Goal: Information Seeking & Learning: Learn about a topic

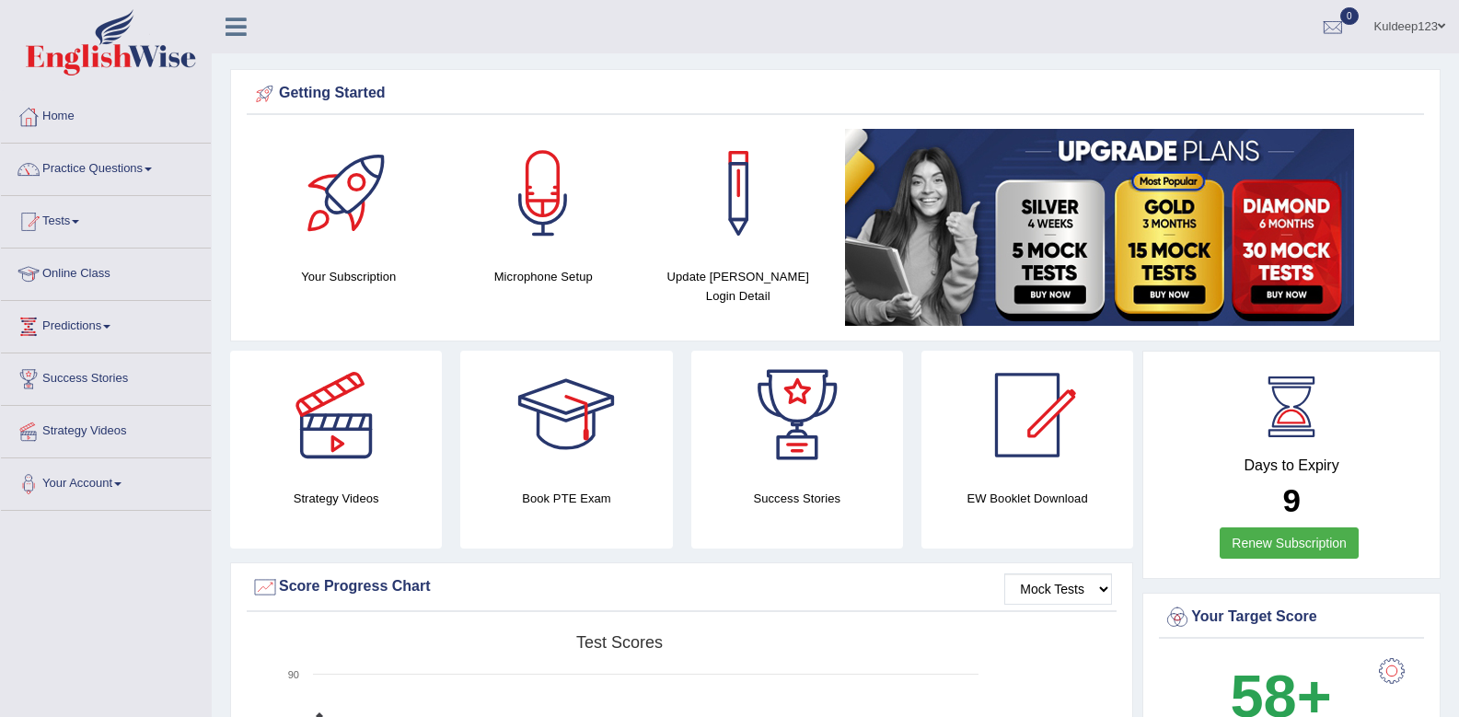
click at [150, 171] on link "Practice Questions" at bounding box center [106, 167] width 210 height 46
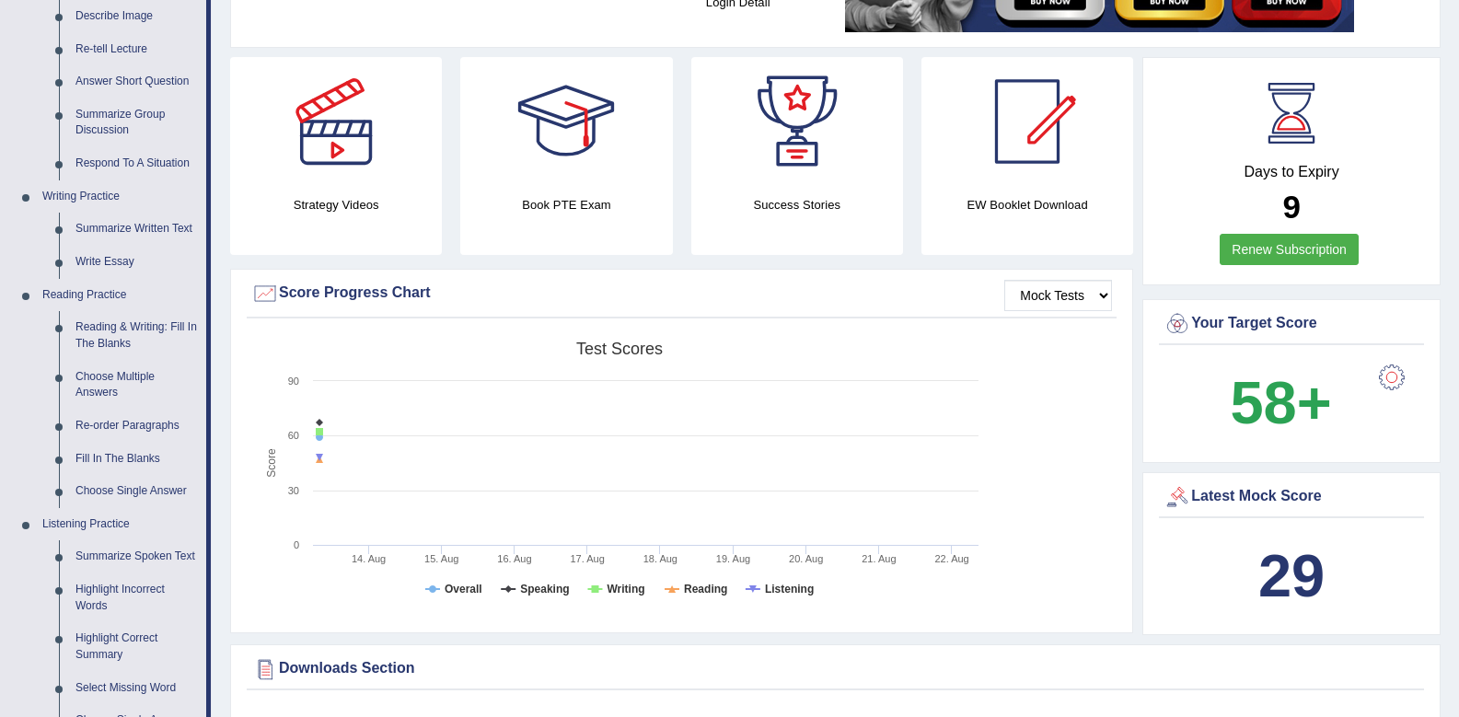
scroll to position [295, 0]
click at [126, 227] on link "Summarize Written Text" at bounding box center [136, 228] width 139 height 33
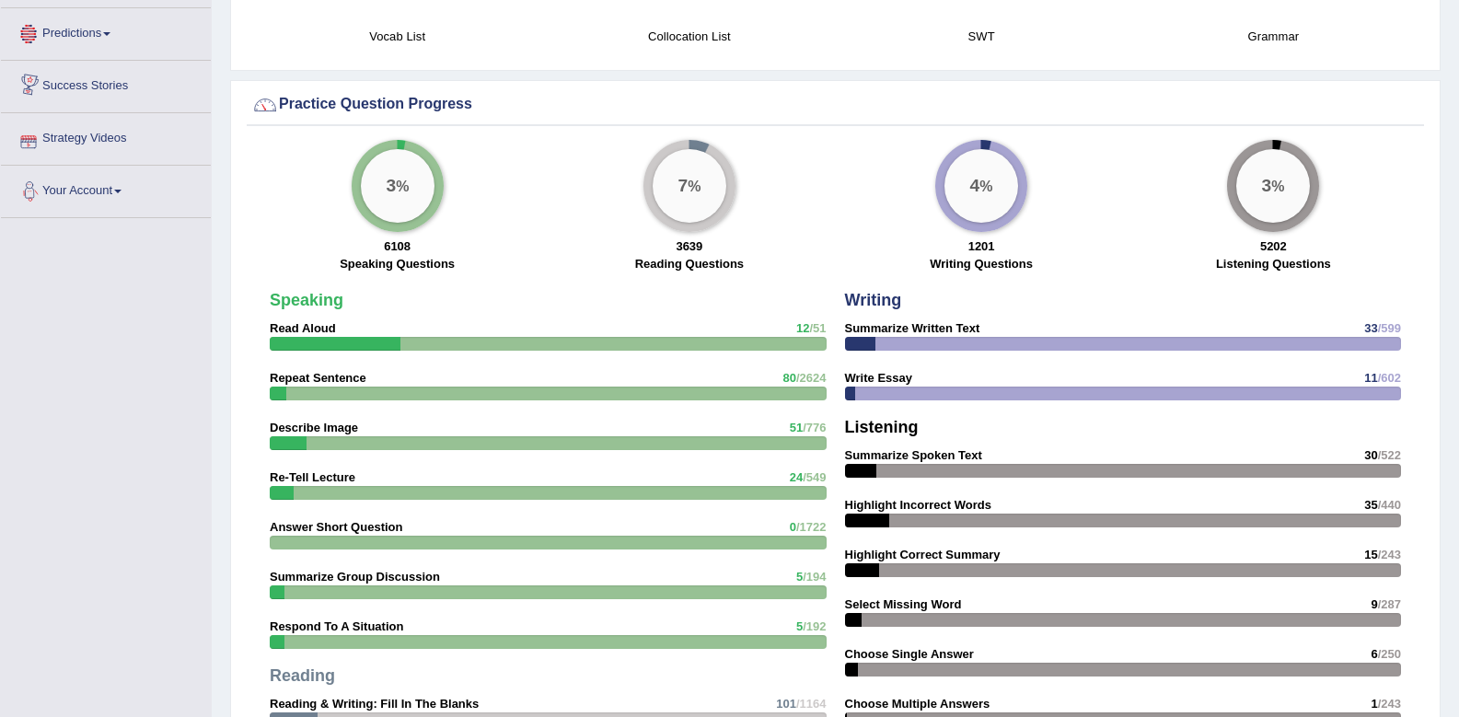
scroll to position [1278, 0]
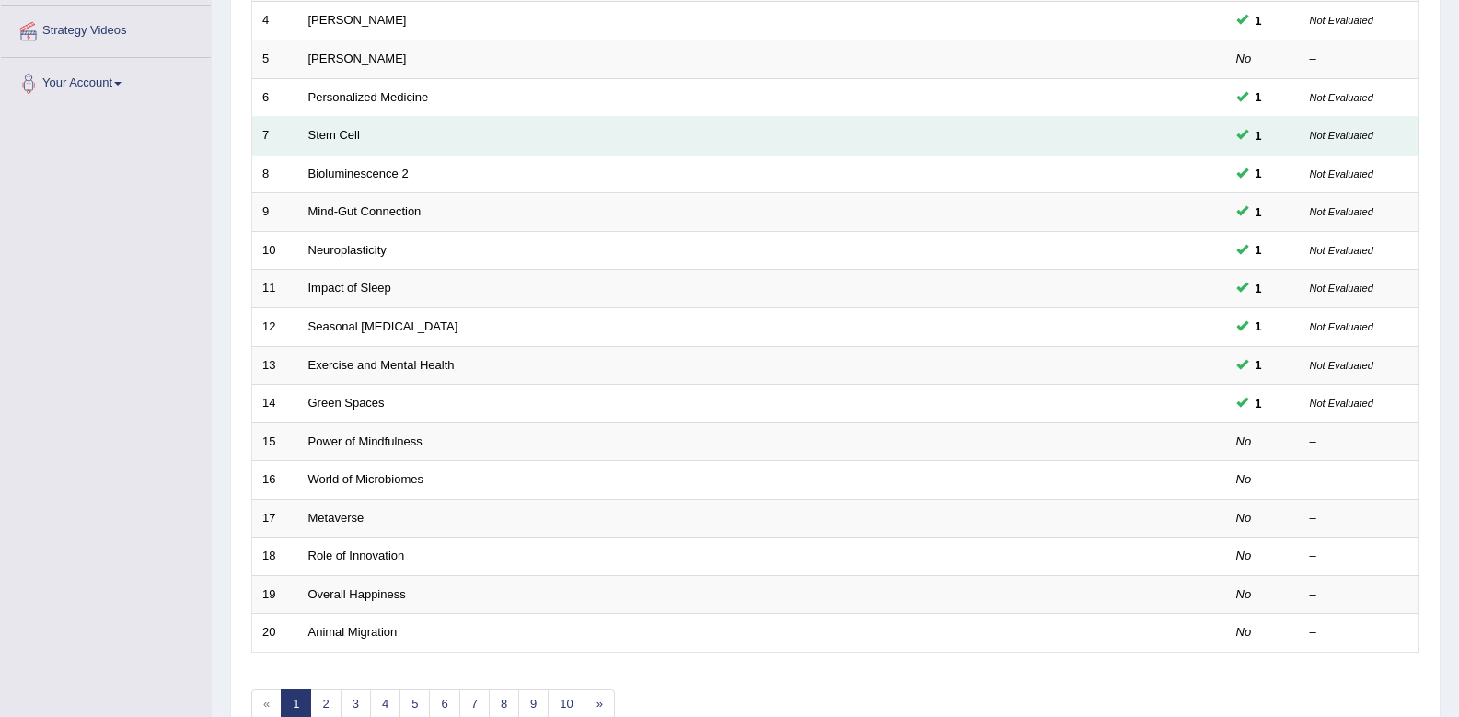
scroll to position [405, 0]
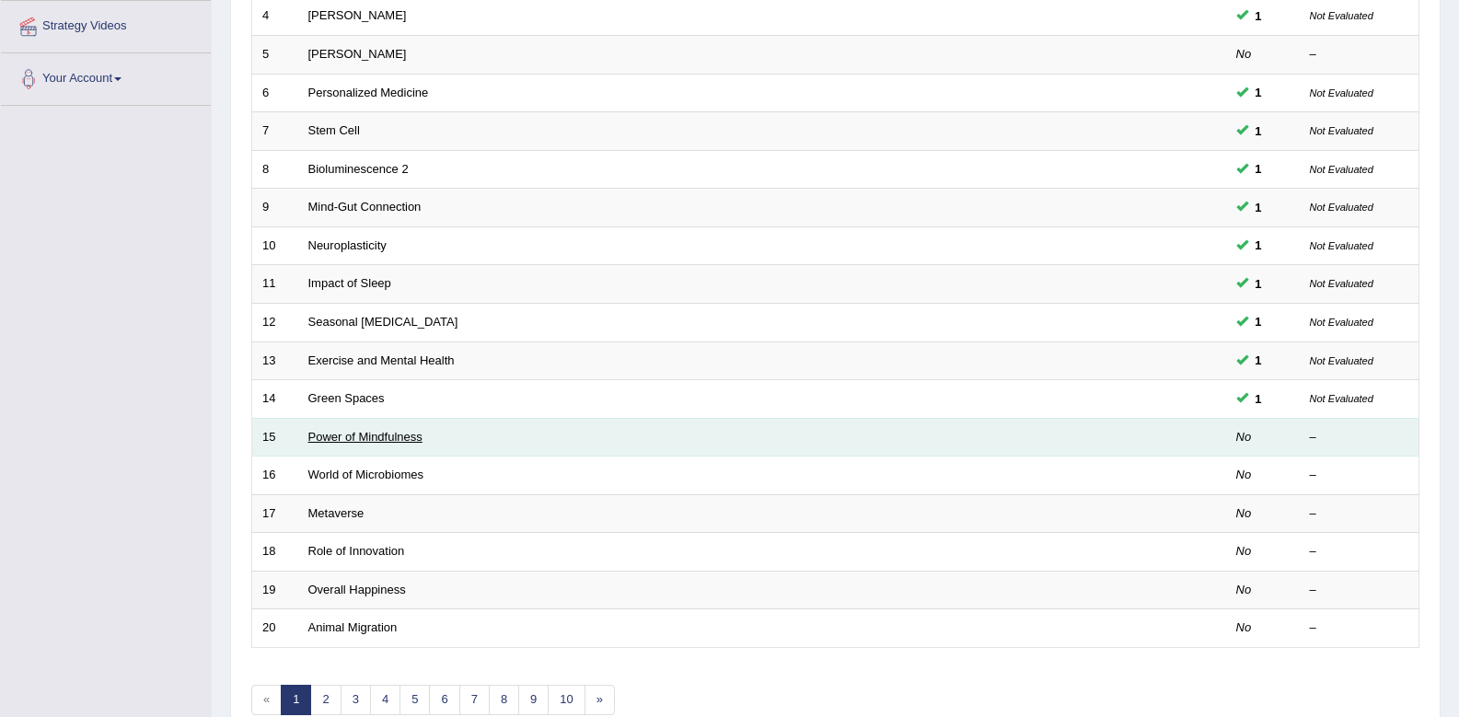
click at [348, 443] on link "Power of Mindfulness" at bounding box center [365, 437] width 114 height 14
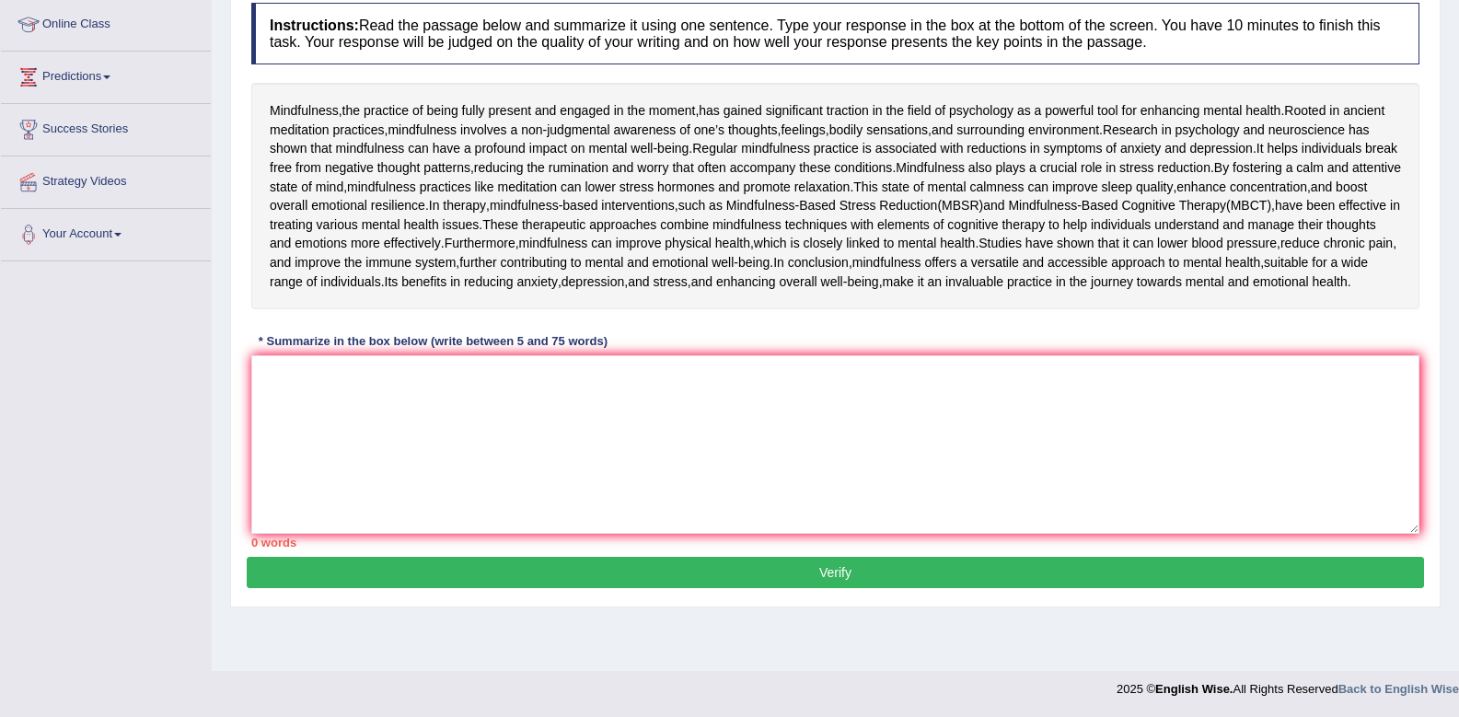
scroll to position [295, 0]
click at [281, 479] on textarea at bounding box center [835, 444] width 1168 height 179
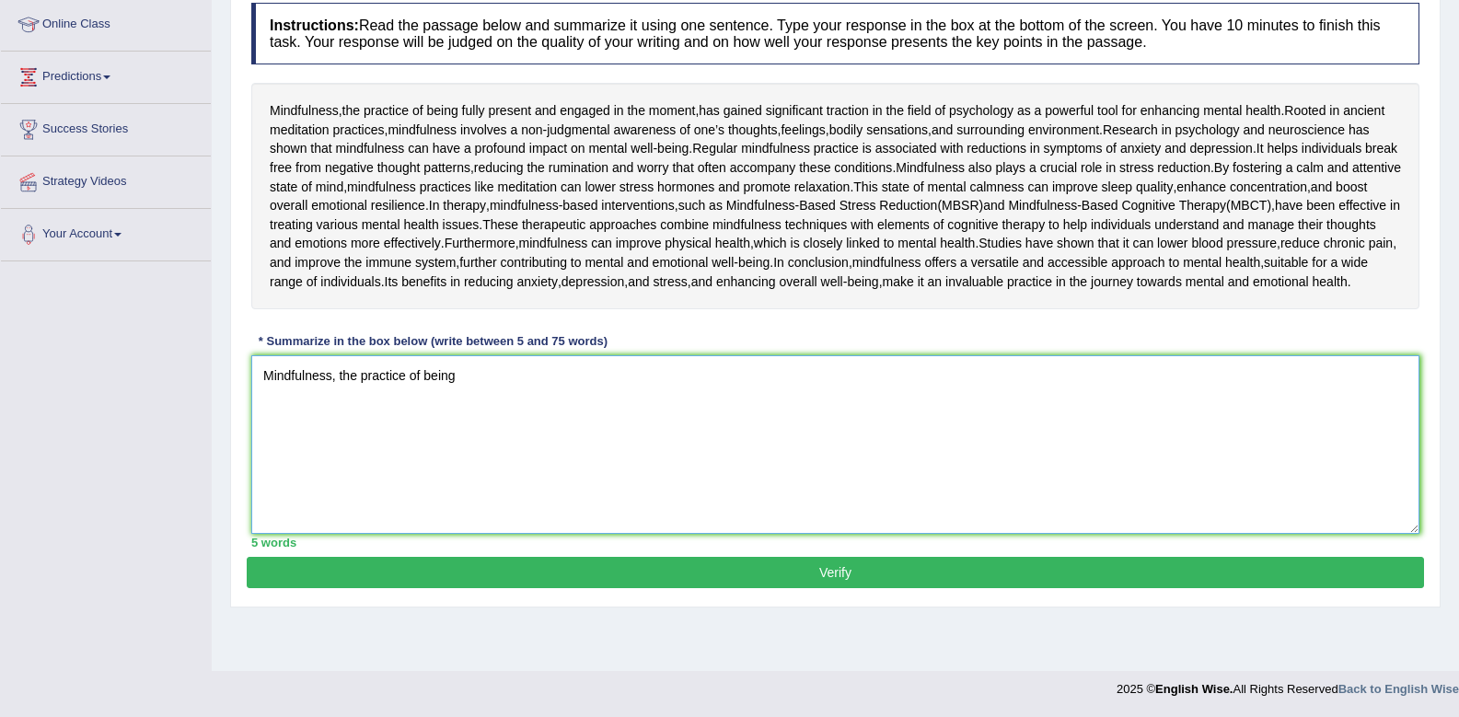
click at [517, 513] on textarea "Mindfulness, the practice of being" at bounding box center [835, 444] width 1168 height 179
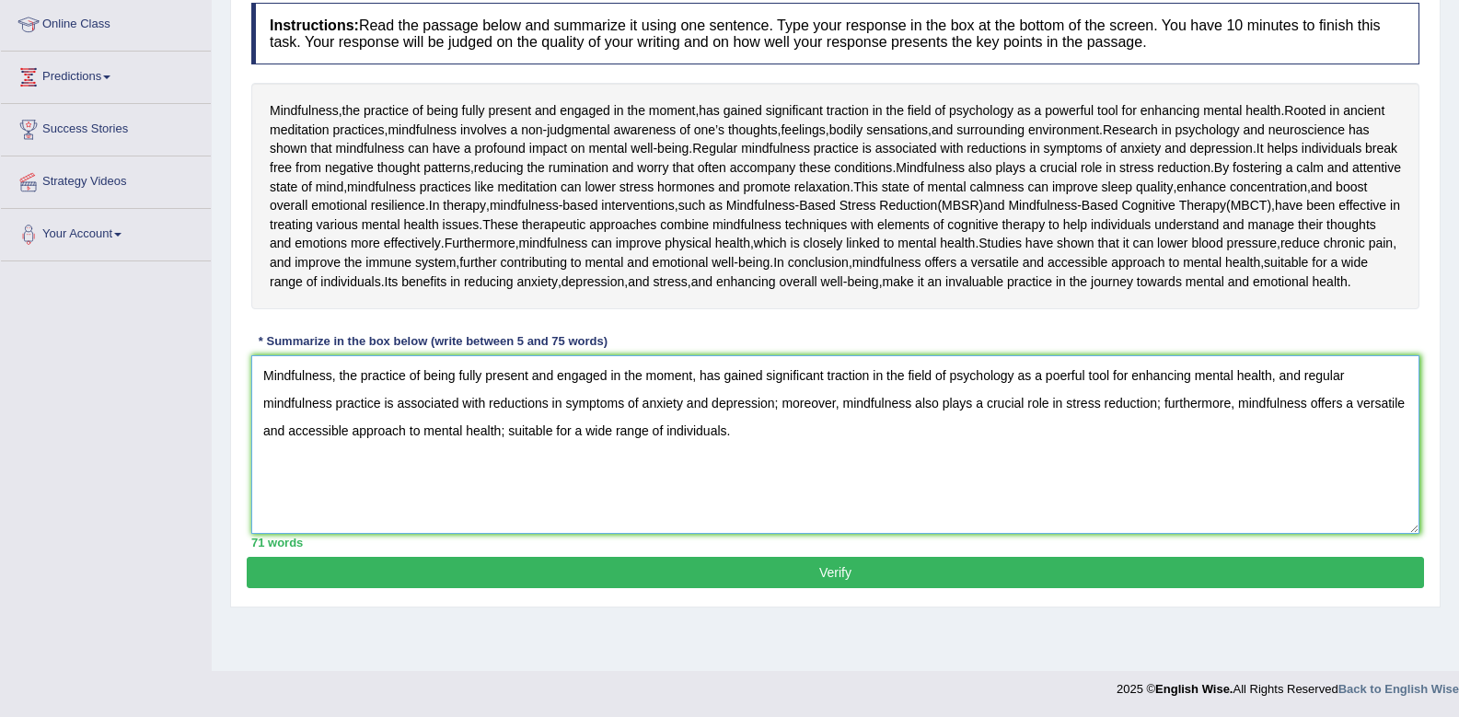
type textarea "Mindfulness, the practice of being fully present and engaged in the moment, has…"
click at [838, 588] on button "Verify" at bounding box center [836, 572] width 1178 height 31
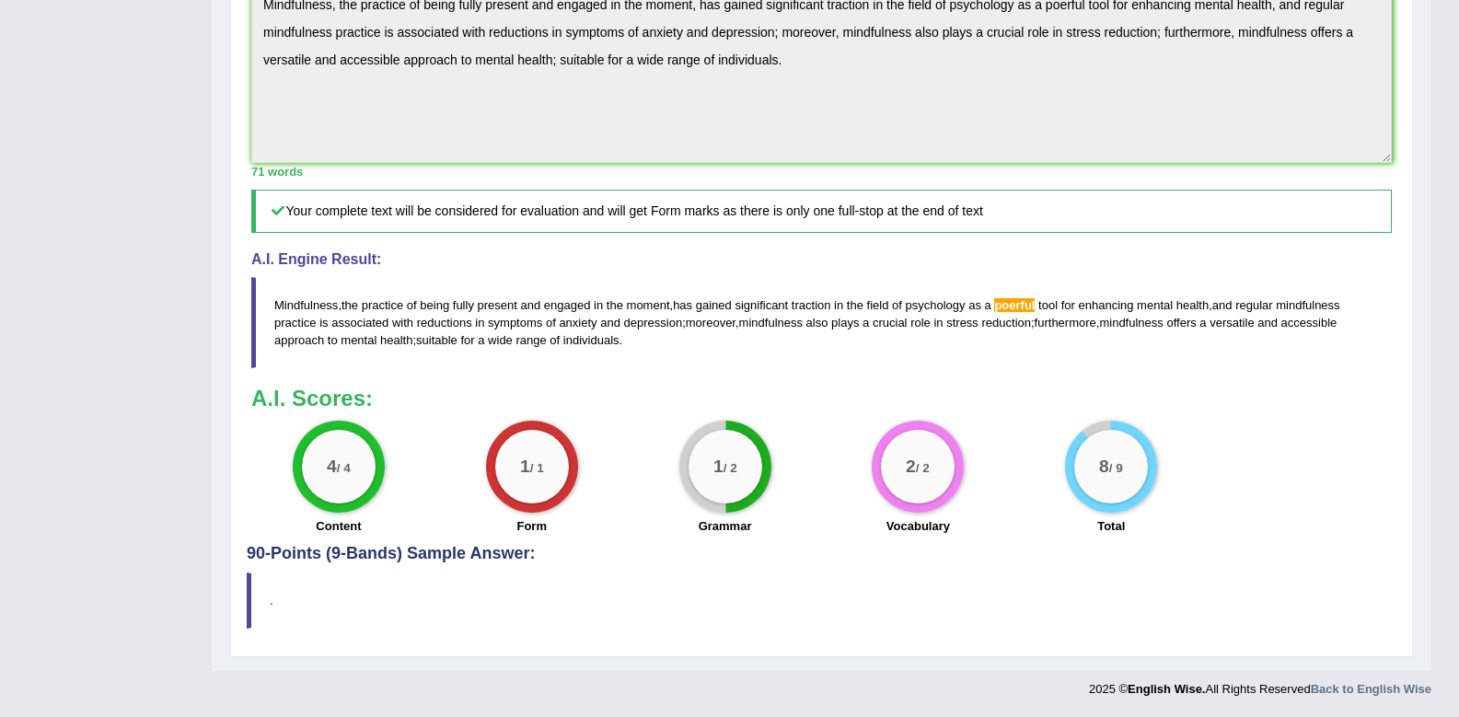
scroll to position [700, 0]
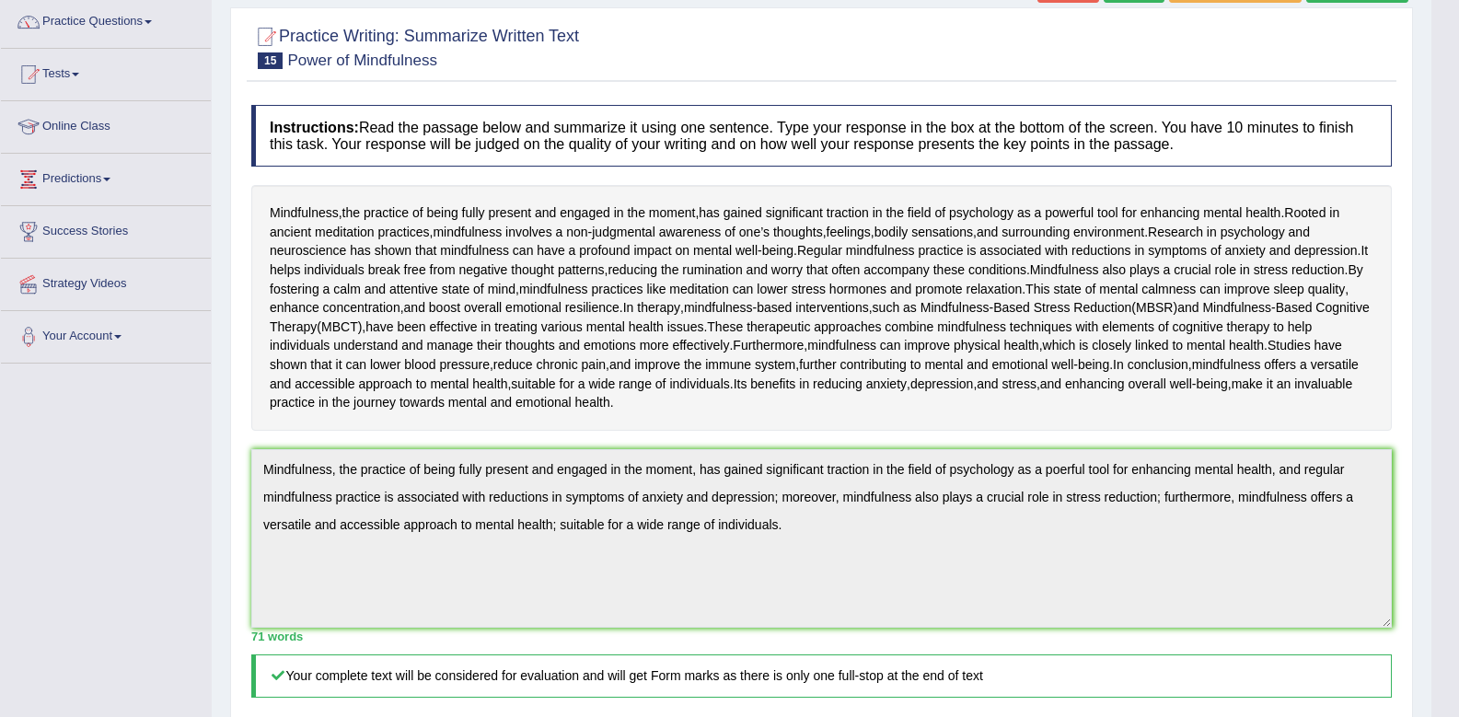
click at [963, 431] on div "Mindfulness , the practice of being fully present and engaged in the moment , h…" at bounding box center [821, 308] width 1141 height 246
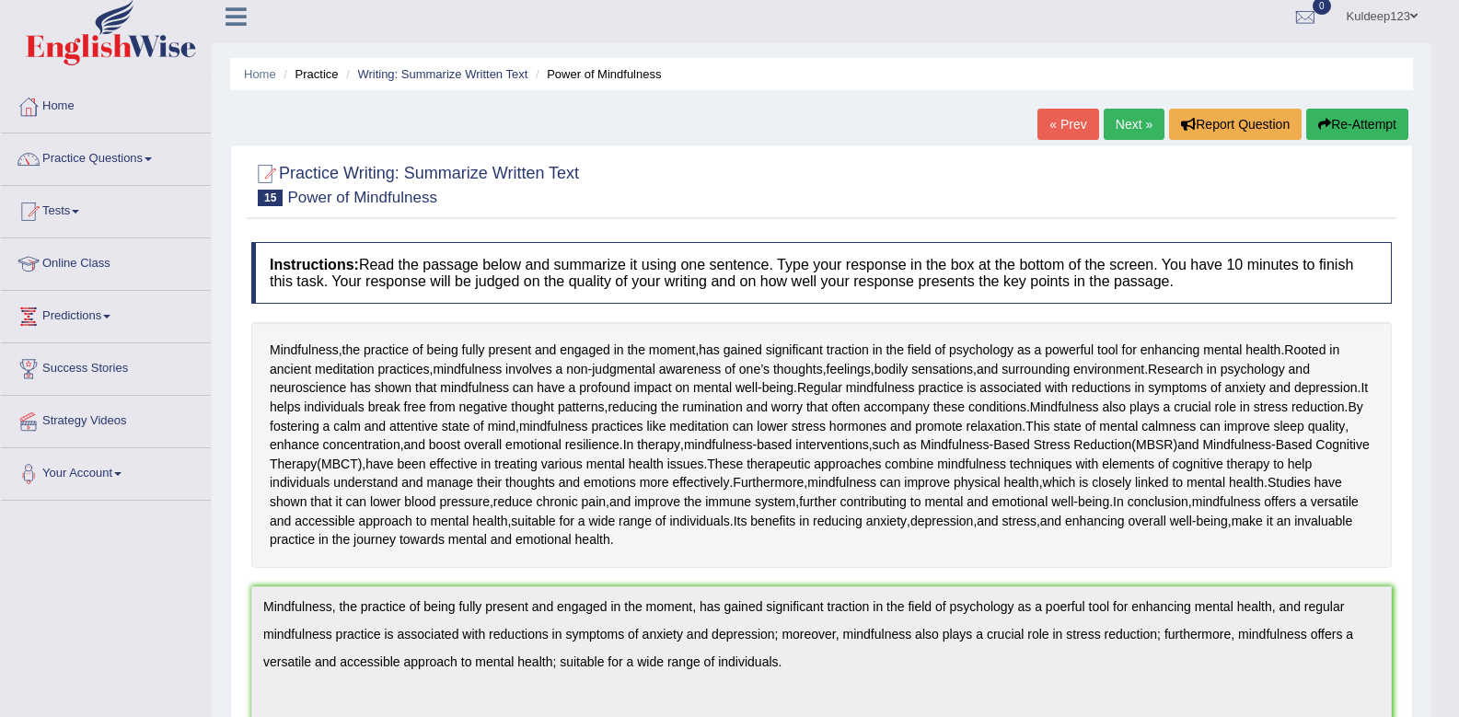
scroll to position [0, 0]
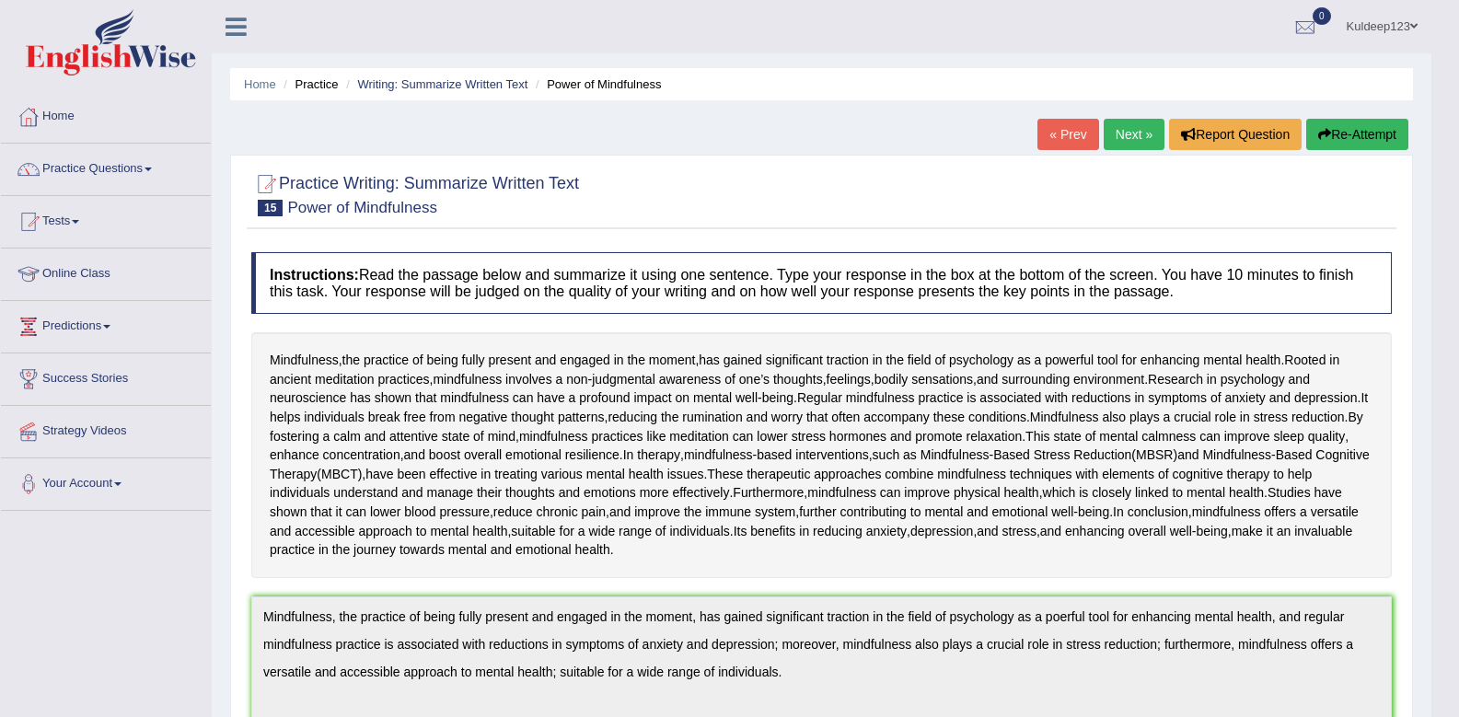
click at [1127, 136] on link "Next »" at bounding box center [1134, 134] width 61 height 31
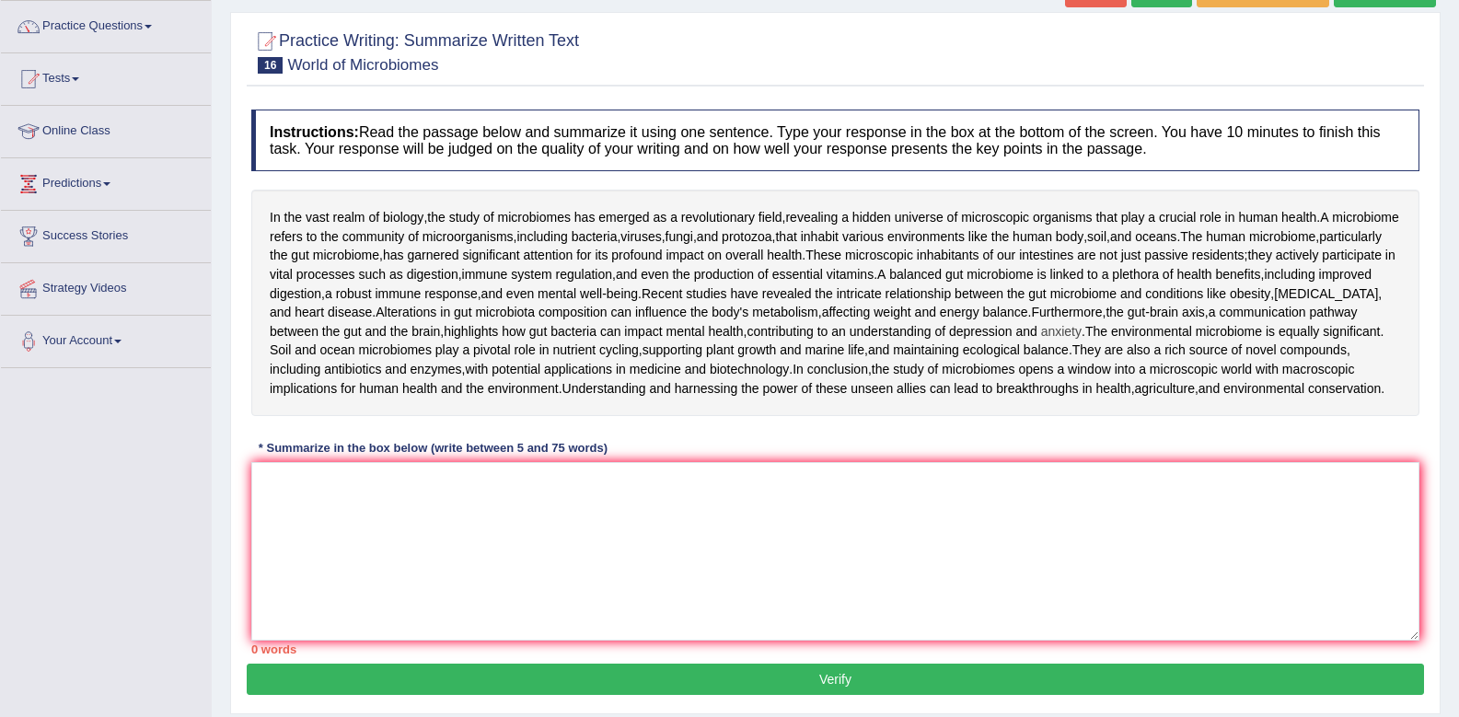
scroll to position [184, 0]
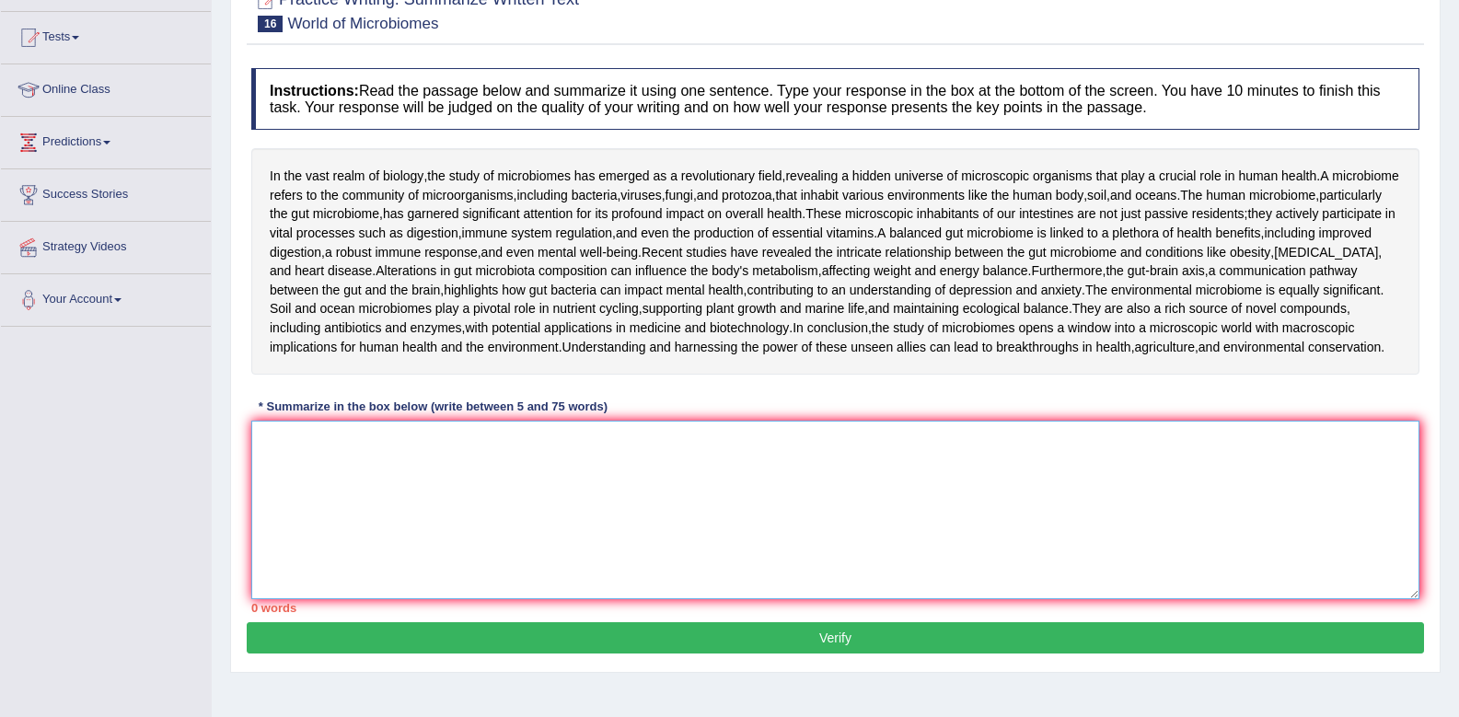
click at [368, 540] on textarea at bounding box center [835, 510] width 1168 height 179
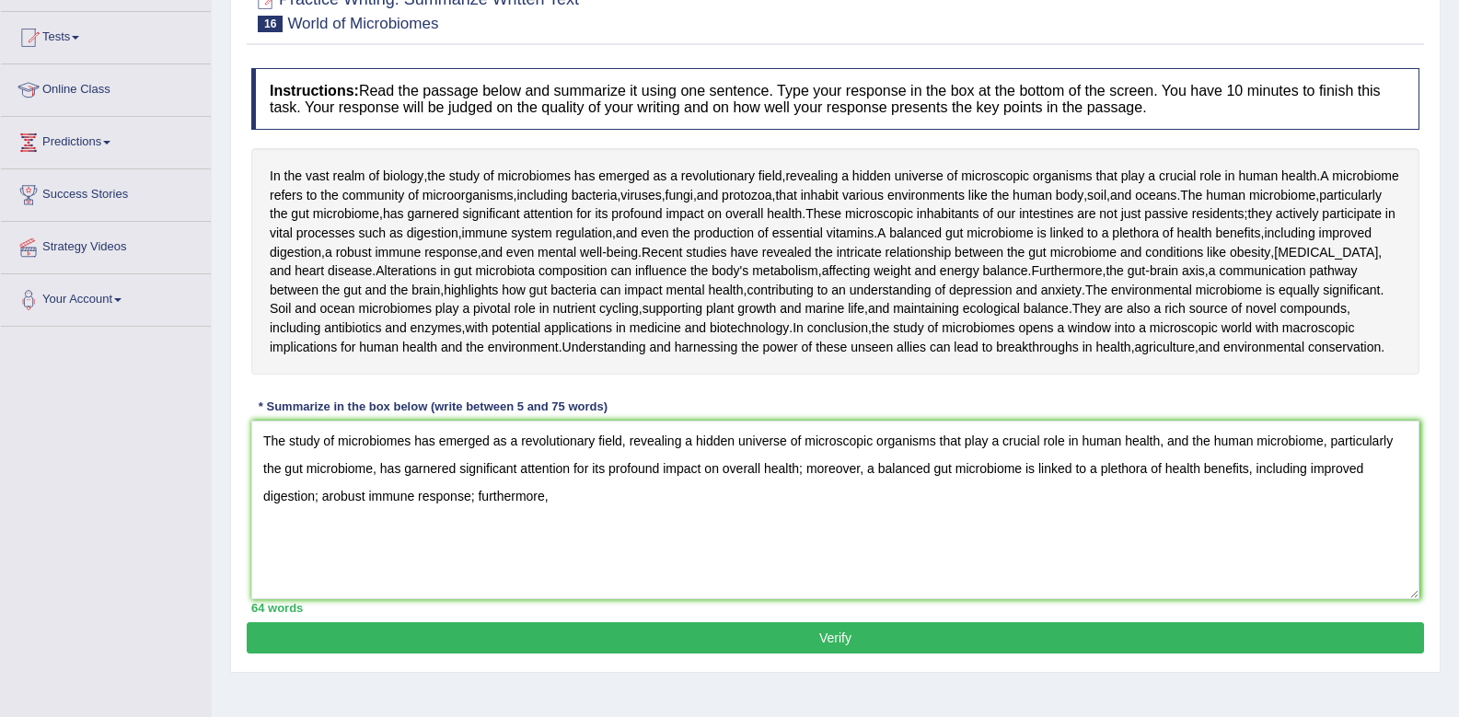
click at [902, 498] on div "Instructions: Read the passage below and summarize it using one sentence. Type …" at bounding box center [836, 340] width 1178 height 563
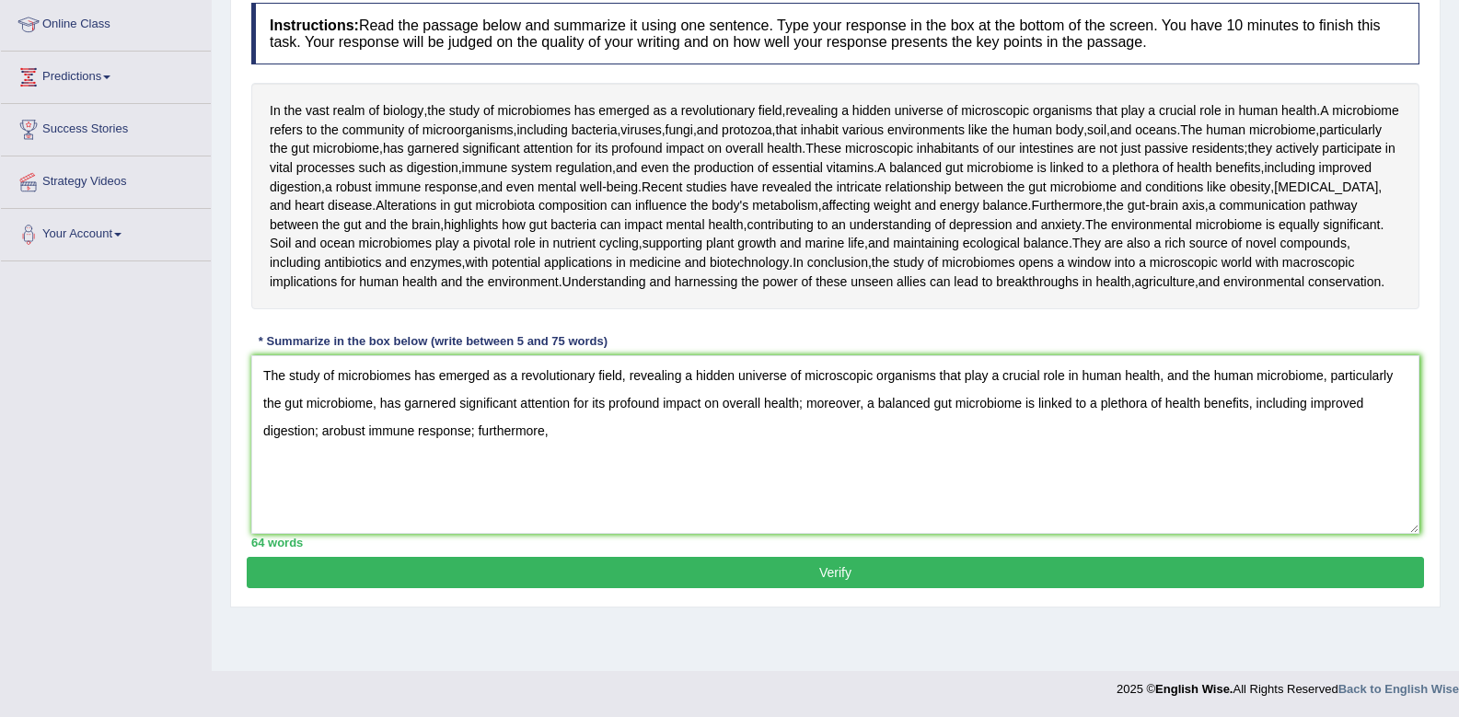
scroll to position [314, 0]
click at [594, 472] on textarea "The study of microbiomes has emerged as a revolutionary field, revealing a hidd…" at bounding box center [835, 444] width 1168 height 179
click at [773, 377] on div "Instructions: Read the passage below and summarize it using one sentence. Type …" at bounding box center [836, 275] width 1178 height 563
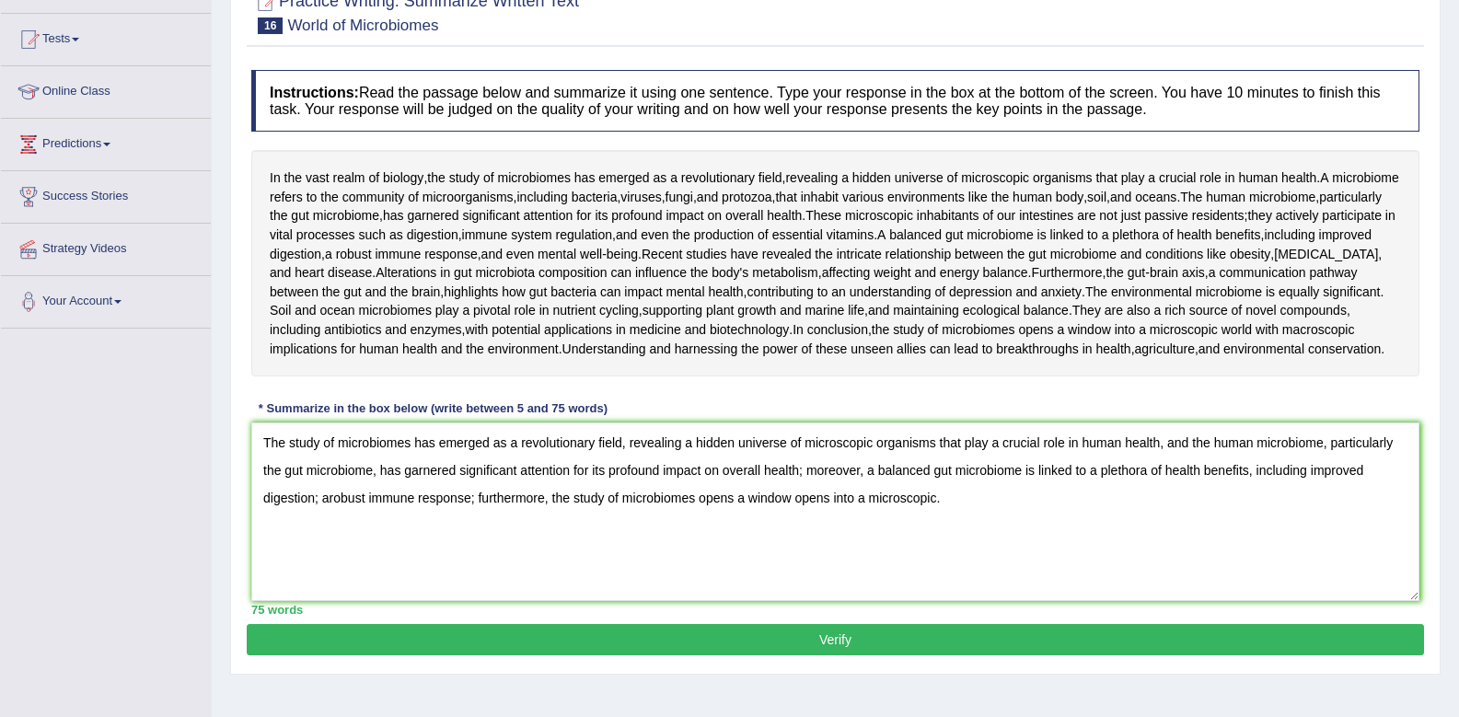
scroll to position [130, 0]
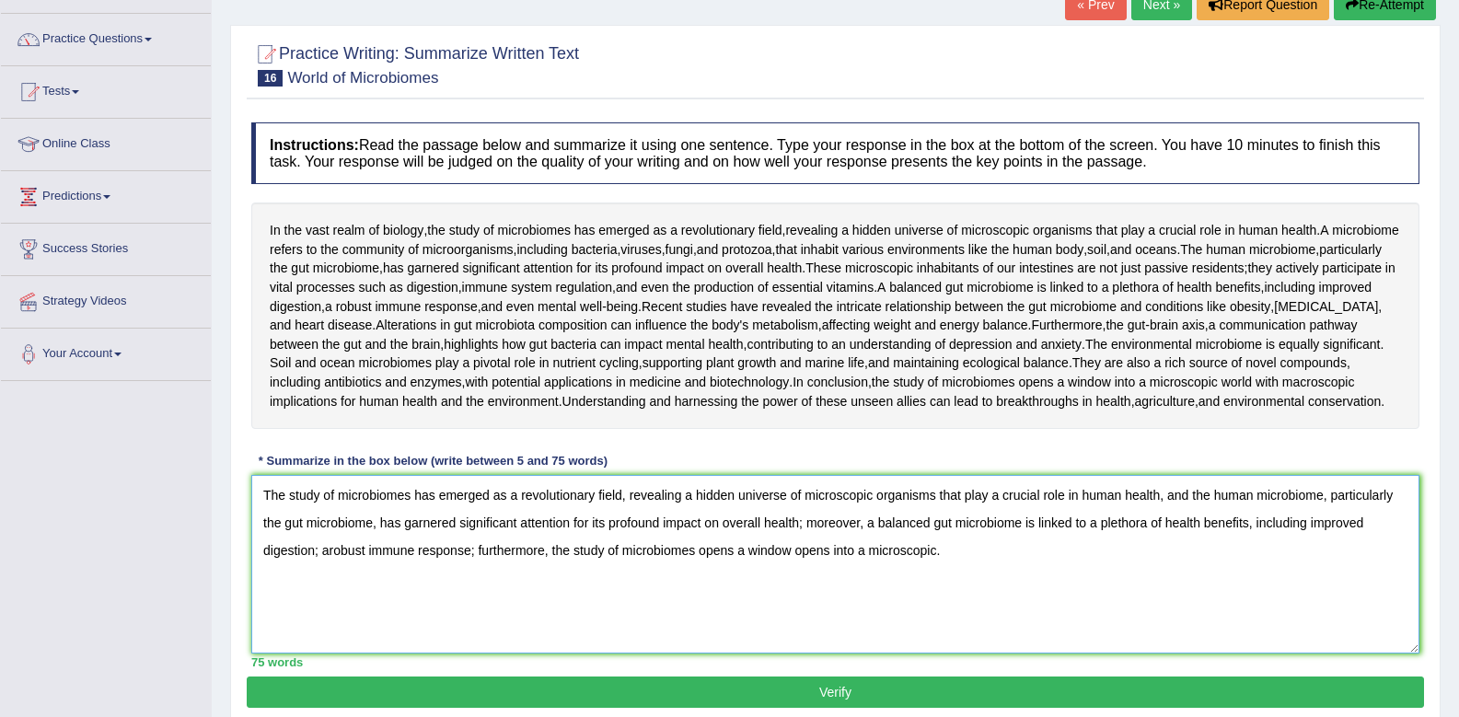
click at [326, 654] on textarea "The study of microbiomes has emerged as a revolutionary field, revealing a hidd…" at bounding box center [835, 564] width 1168 height 179
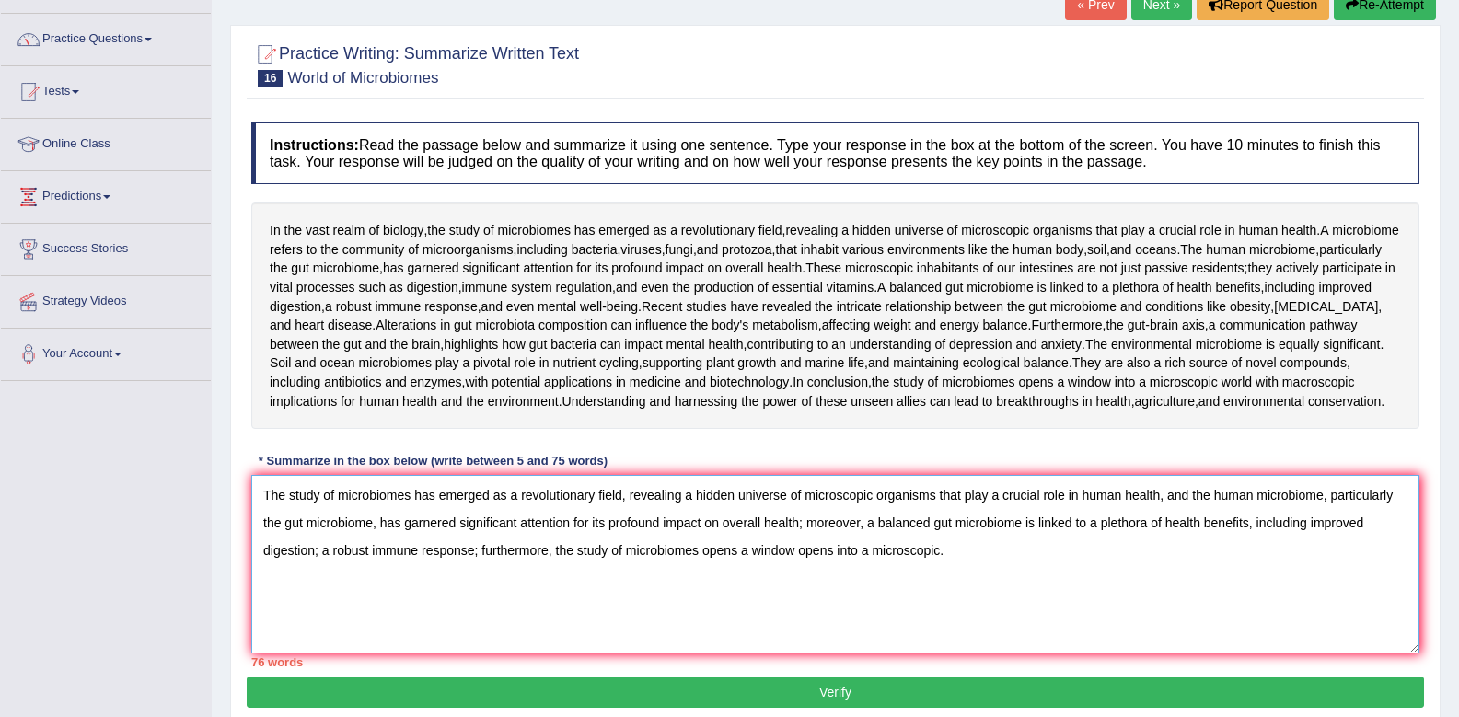
click at [1000, 654] on textarea "The study of microbiomes has emerged as a revolutionary field, revealing a hidd…" at bounding box center [835, 564] width 1168 height 179
click at [1065, 654] on textarea "The study of microbiomes has emerged as a revolutionary field, revealing a hidd…" at bounding box center [835, 564] width 1168 height 179
click at [1162, 548] on div "Instructions: Read the passage below and summarize it using one sentence. Type …" at bounding box center [836, 394] width 1178 height 563
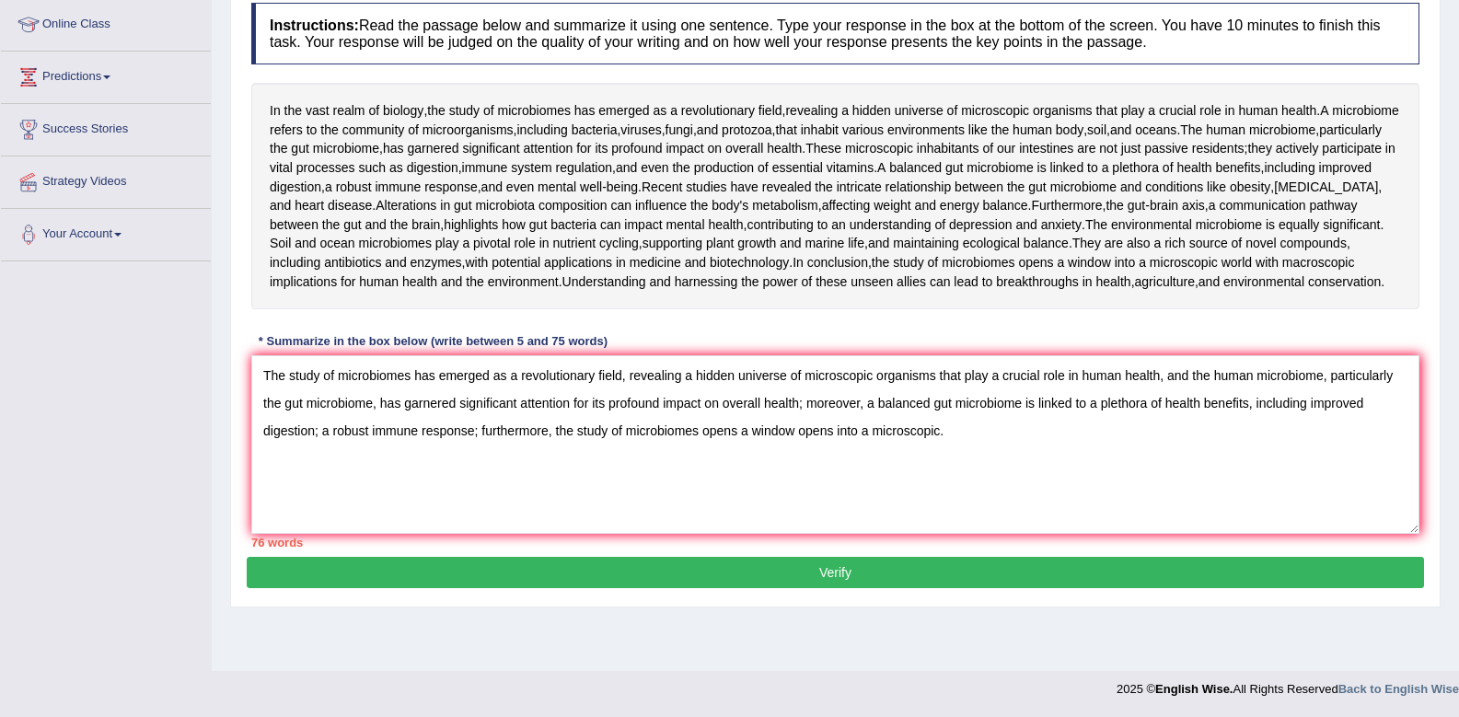
scroll to position [314, 0]
click at [1398, 424] on textarea "The study of microbiomes has emerged as a revolutionary field, revealing a hidd…" at bounding box center [835, 444] width 1168 height 179
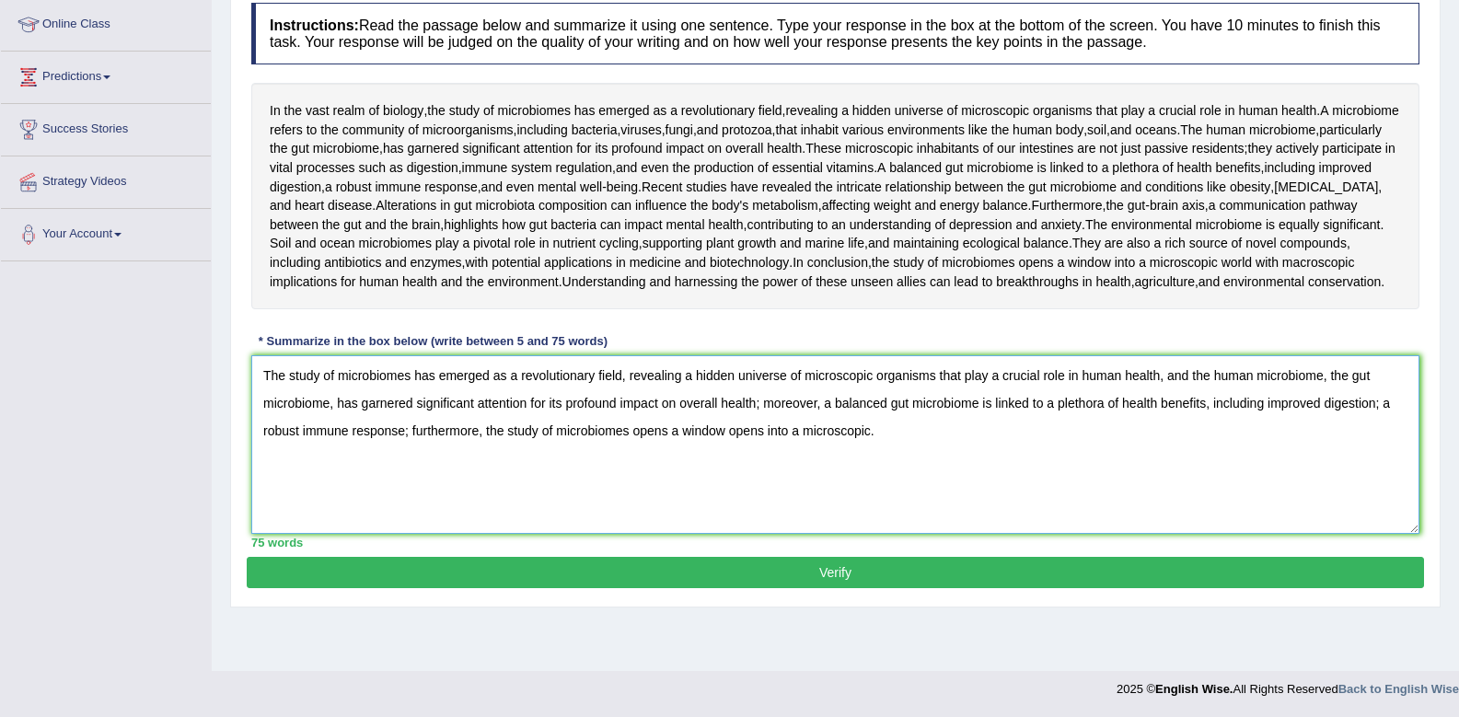
type textarea "The study of microbiomes has emerged as a revolutionary field, revealing a hidd…"
click at [830, 588] on button "Verify" at bounding box center [836, 572] width 1178 height 31
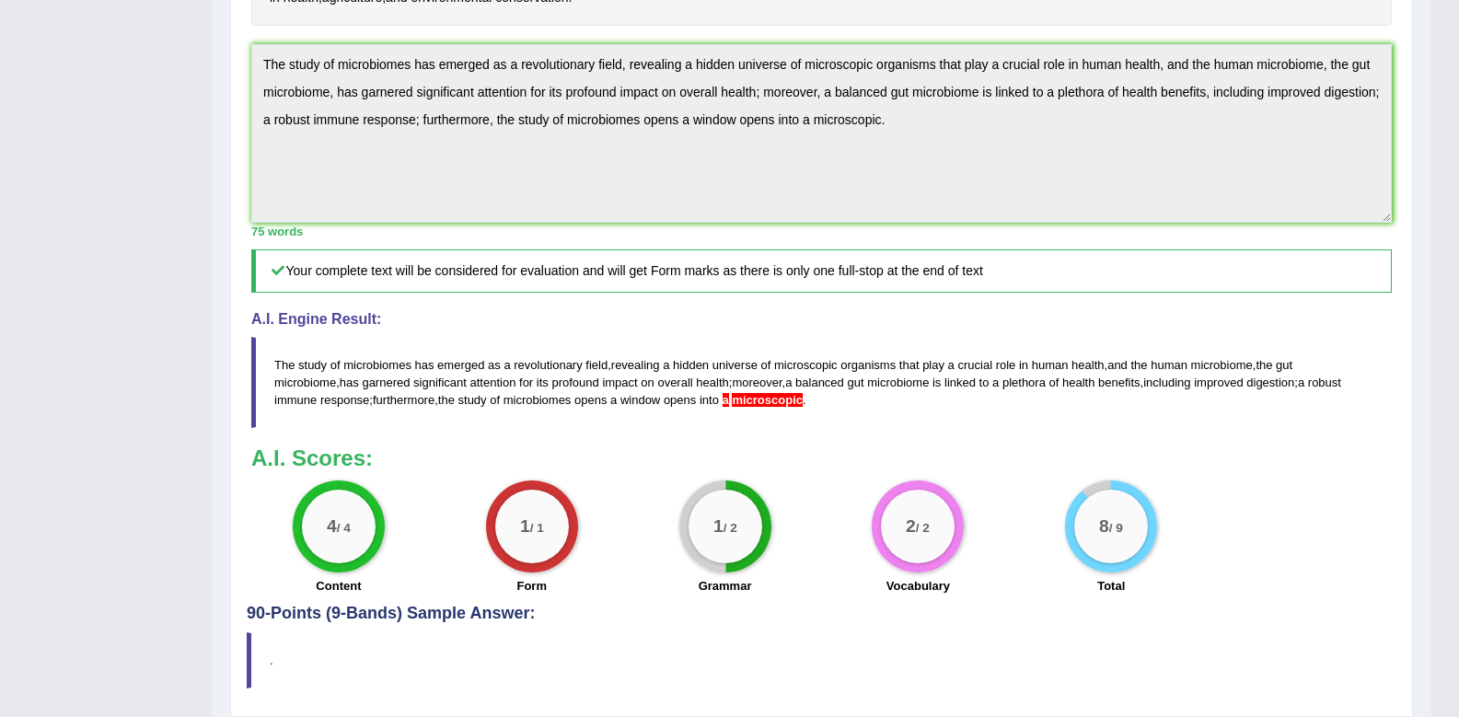
scroll to position [562, 0]
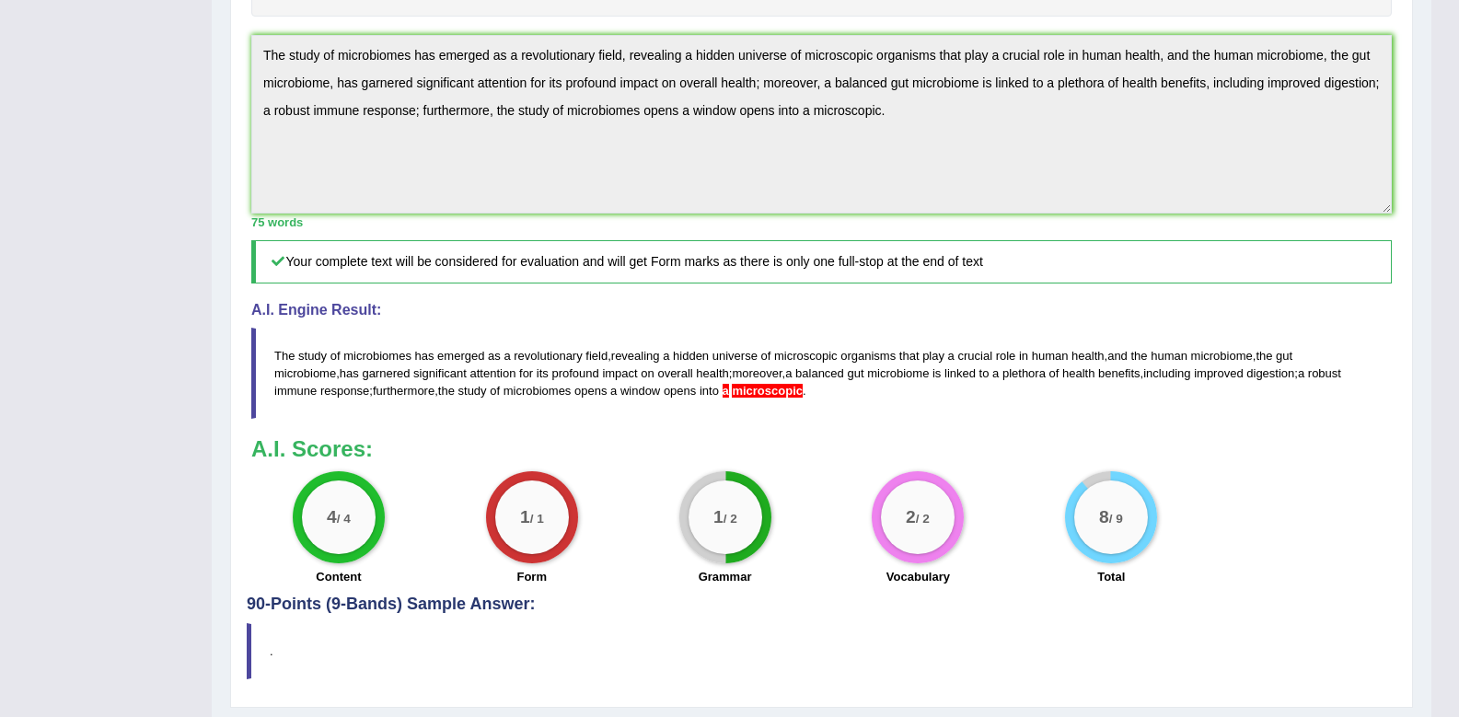
click at [732, 398] on span "microscopic" at bounding box center [767, 391] width 71 height 14
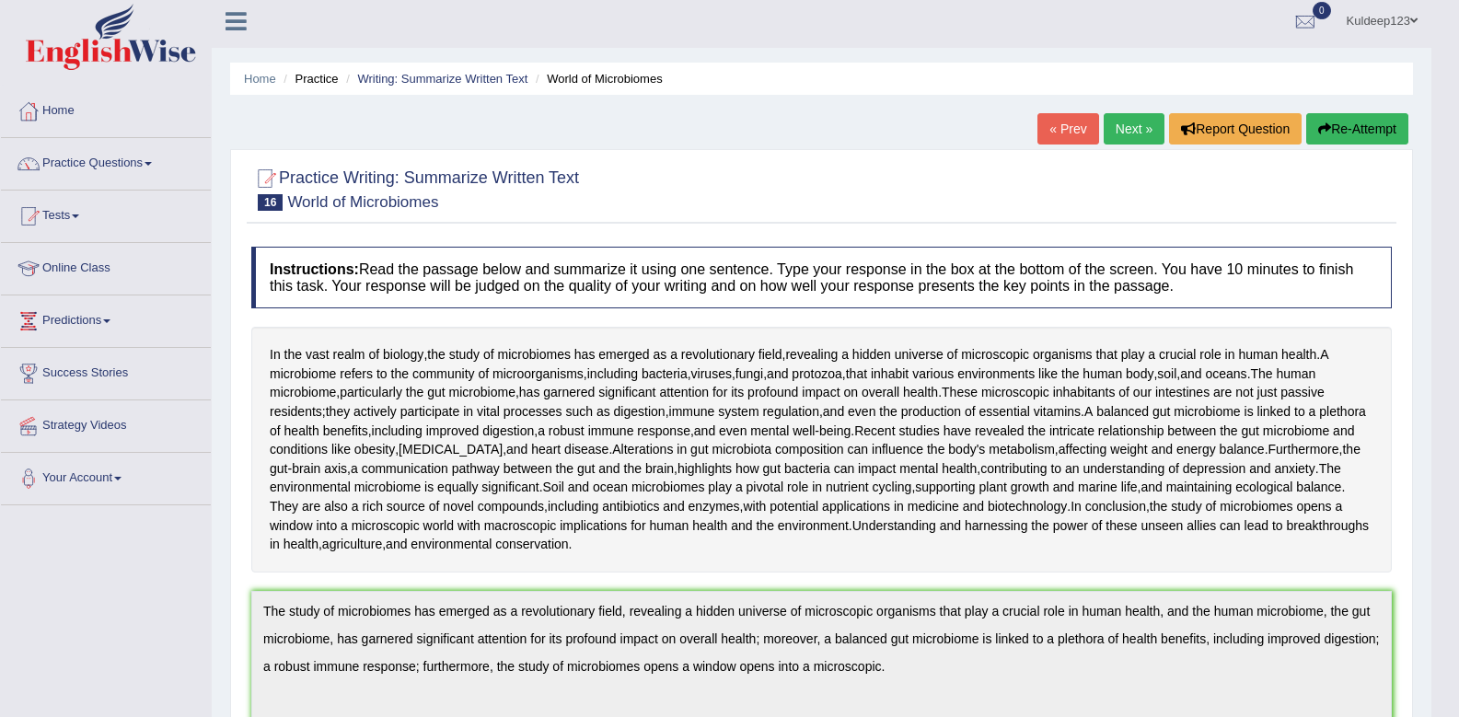
scroll to position [0, 0]
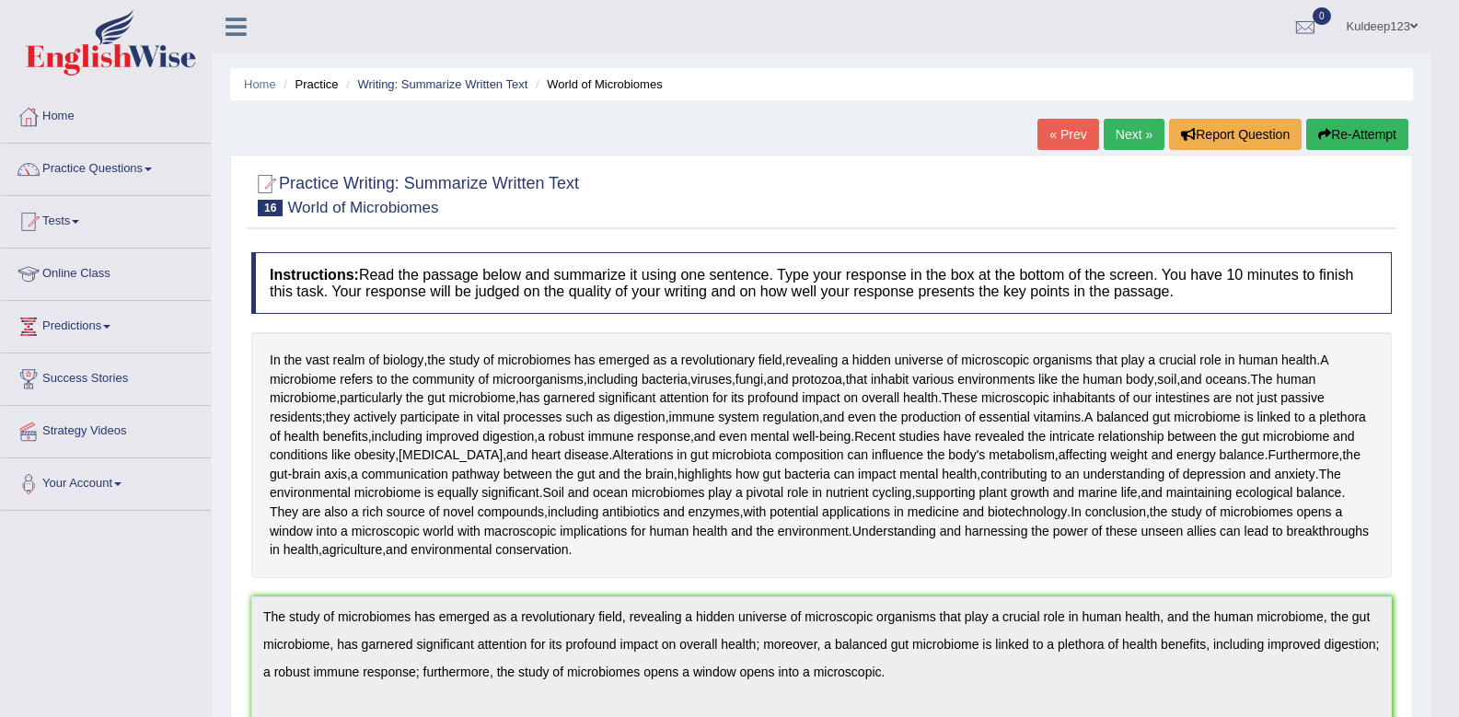
click at [156, 165] on link "Practice Questions" at bounding box center [106, 167] width 210 height 46
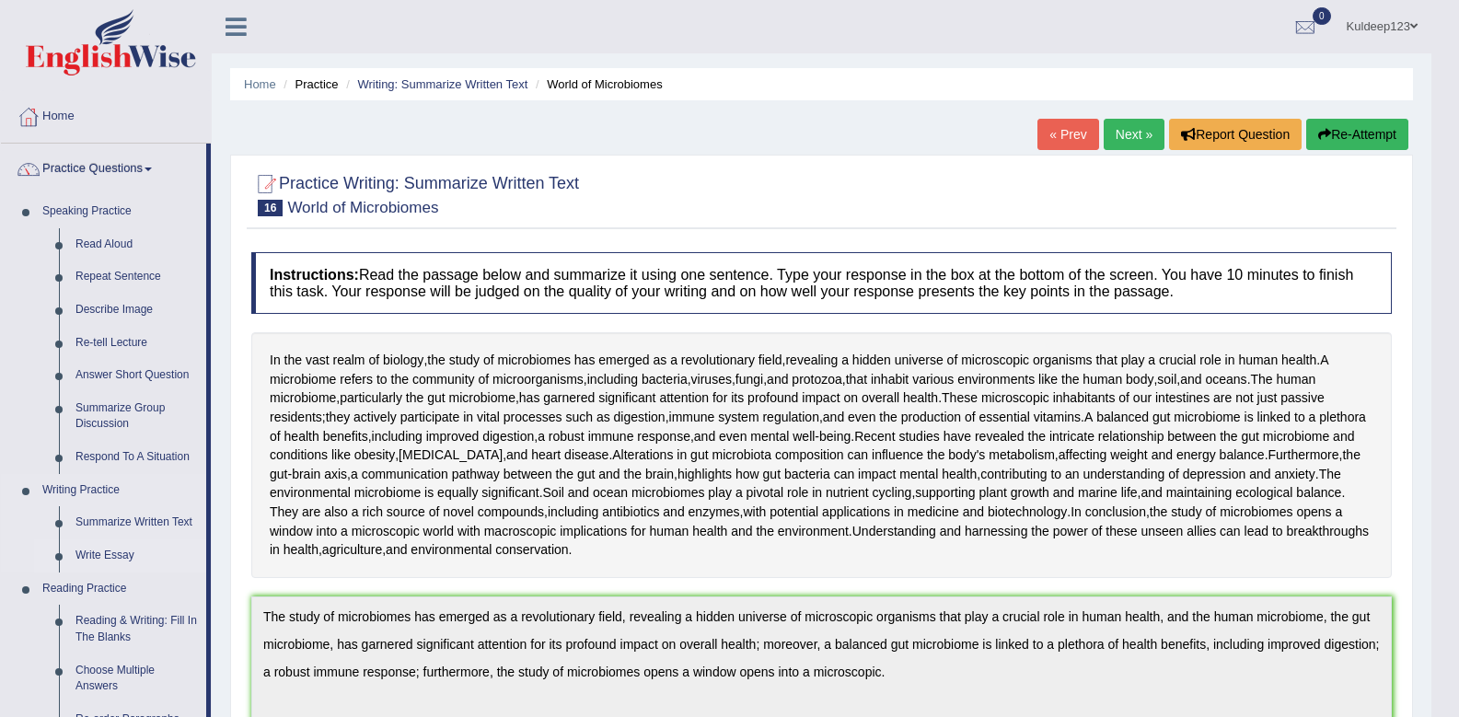
click at [109, 558] on link "Write Essay" at bounding box center [136, 556] width 139 height 33
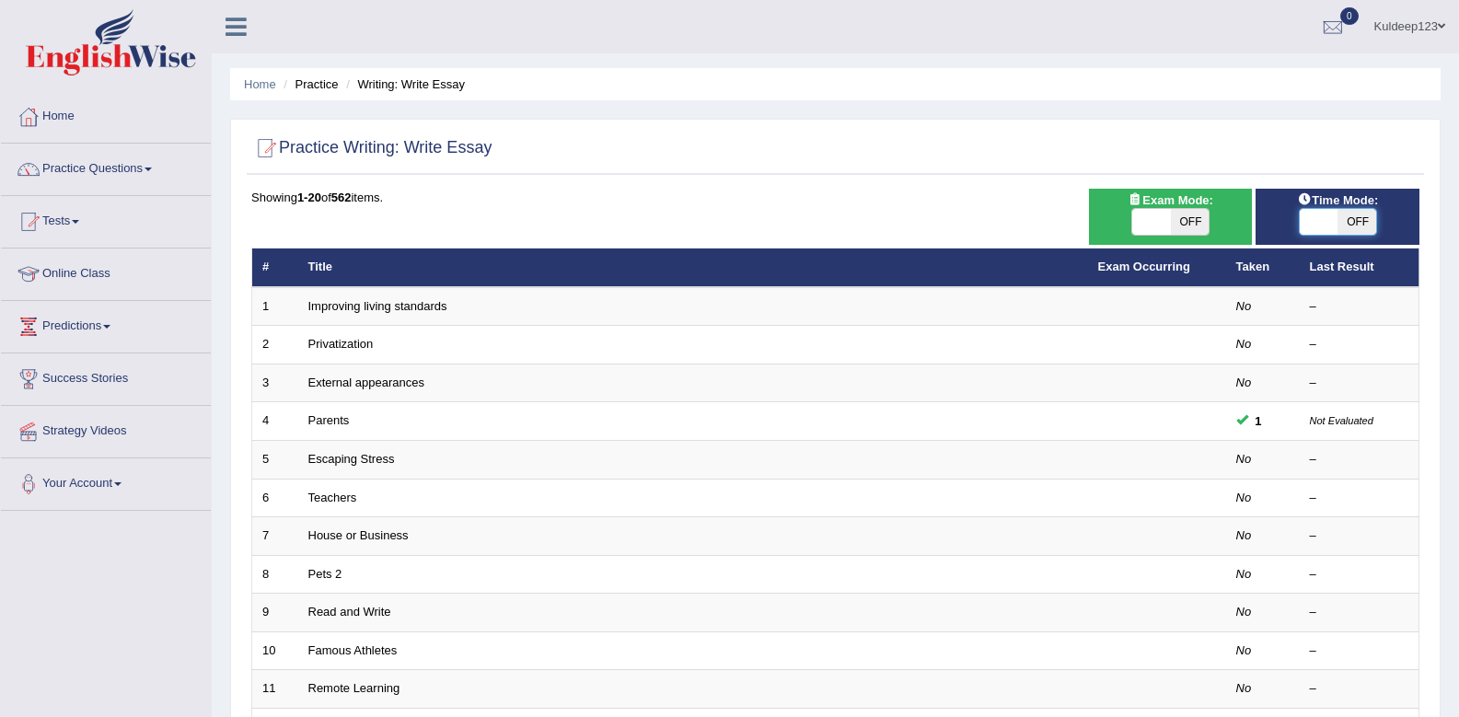
click at [1318, 220] on span at bounding box center [1319, 222] width 39 height 26
checkbox input "true"
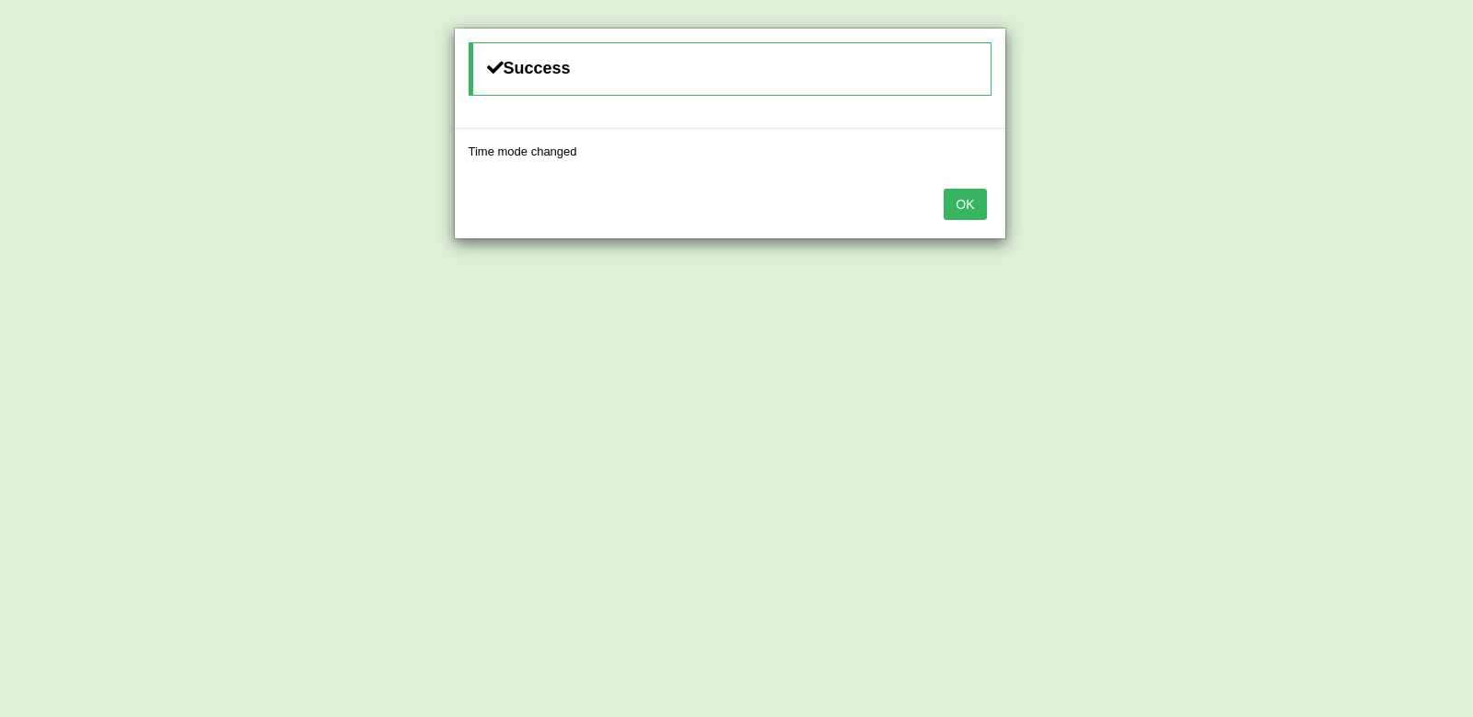
click at [972, 204] on button "OK" at bounding box center [965, 204] width 42 height 31
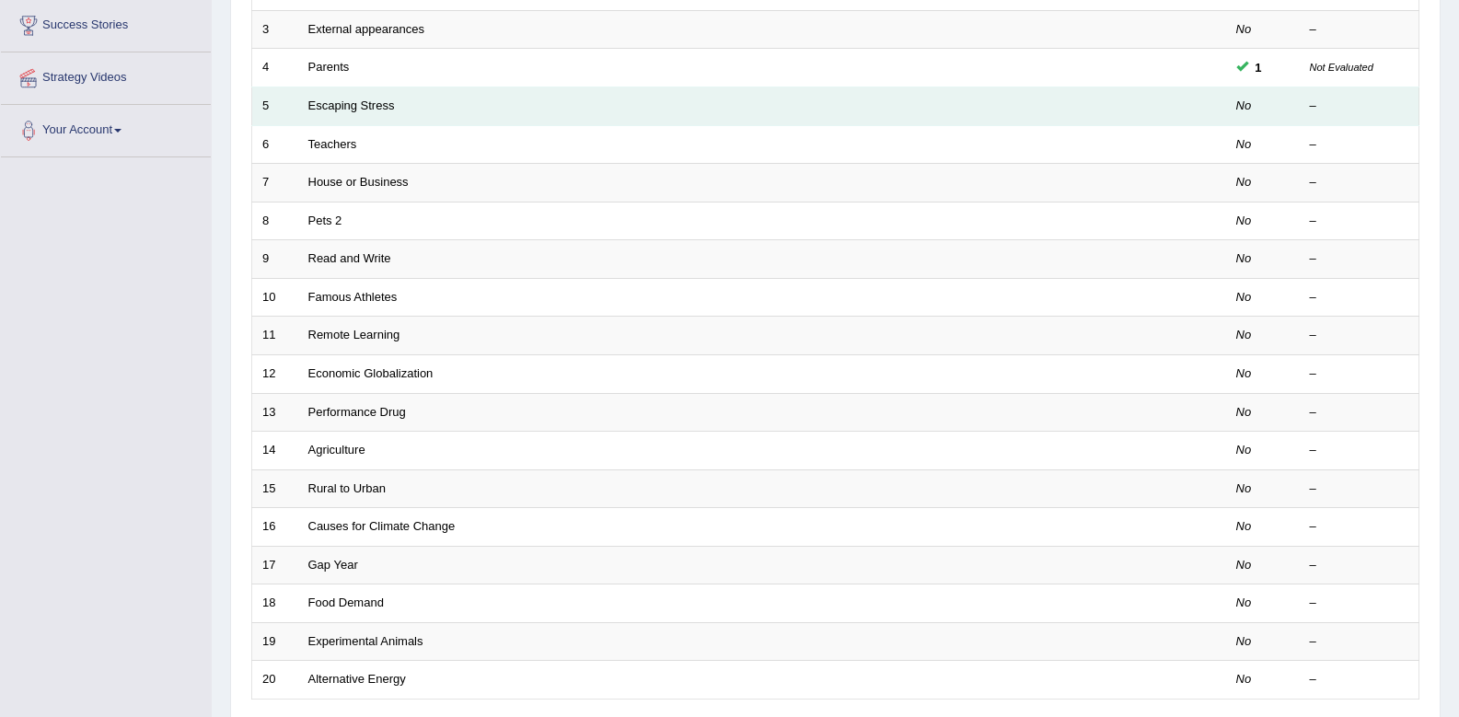
scroll to position [405, 0]
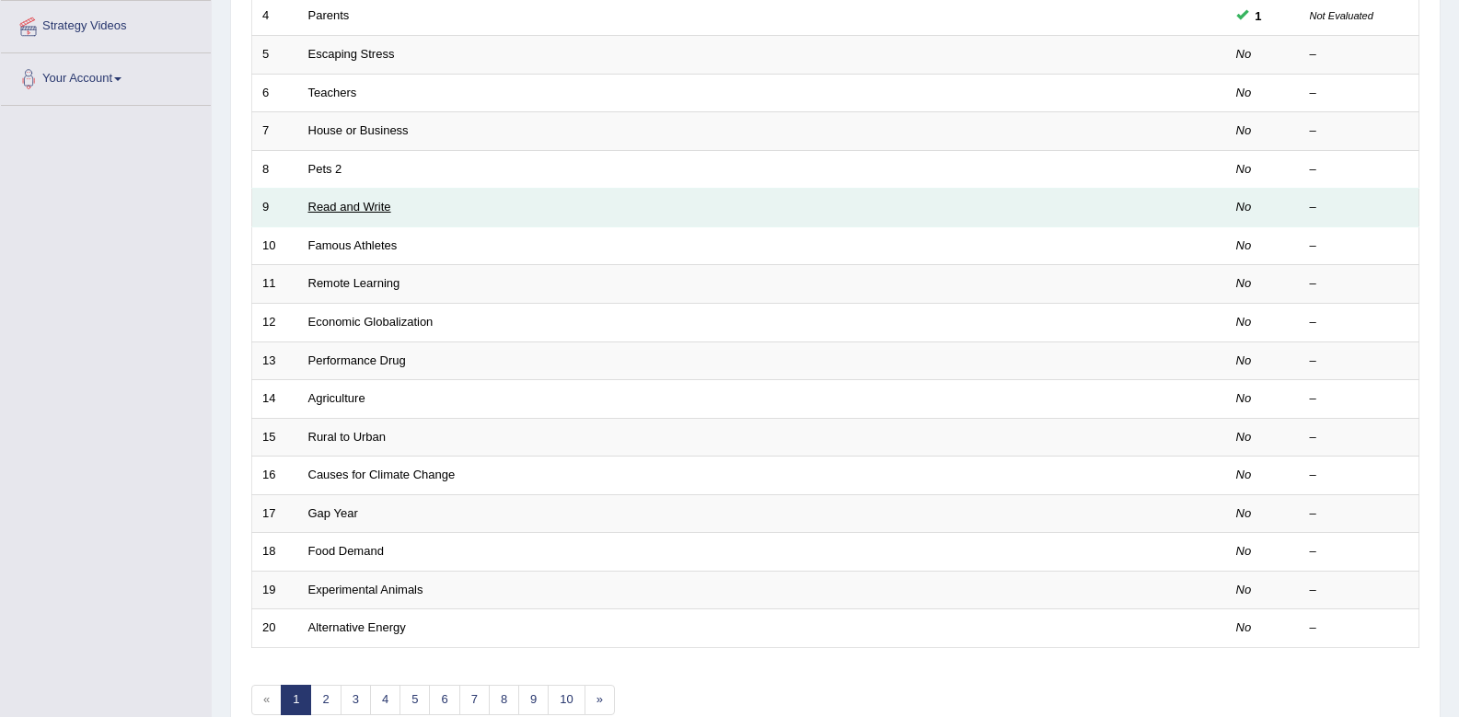
click at [325, 208] on link "Read and Write" at bounding box center [349, 207] width 83 height 14
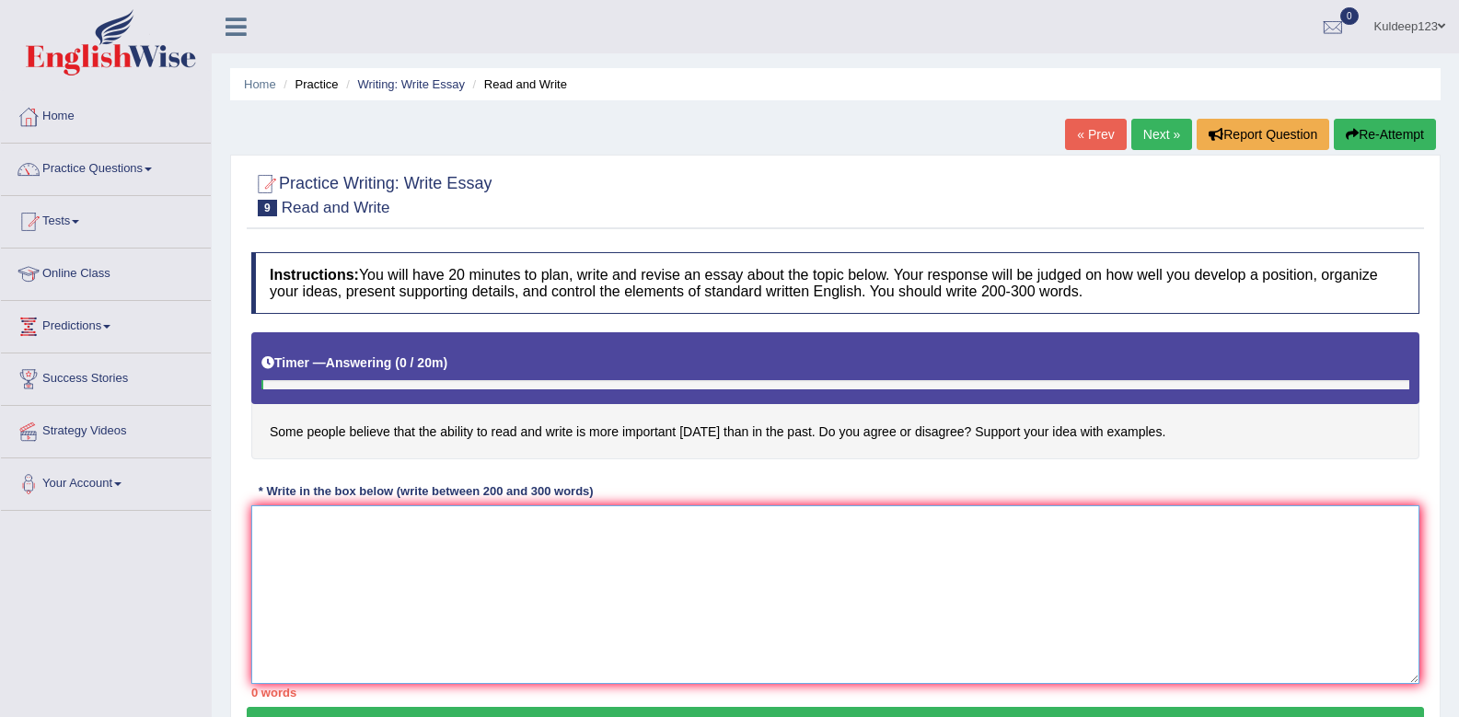
click at [283, 551] on textarea at bounding box center [835, 594] width 1168 height 179
type textarea "O"
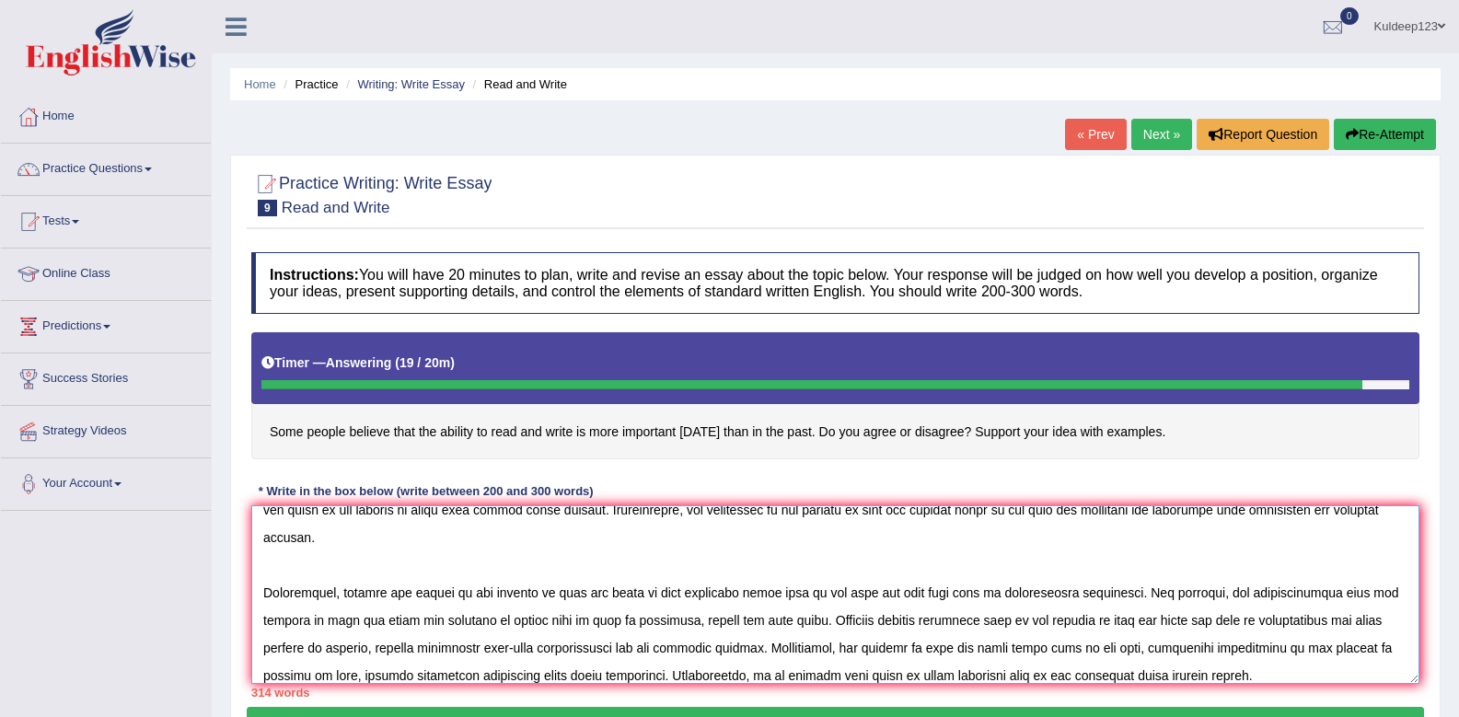
scroll to position [209, 0]
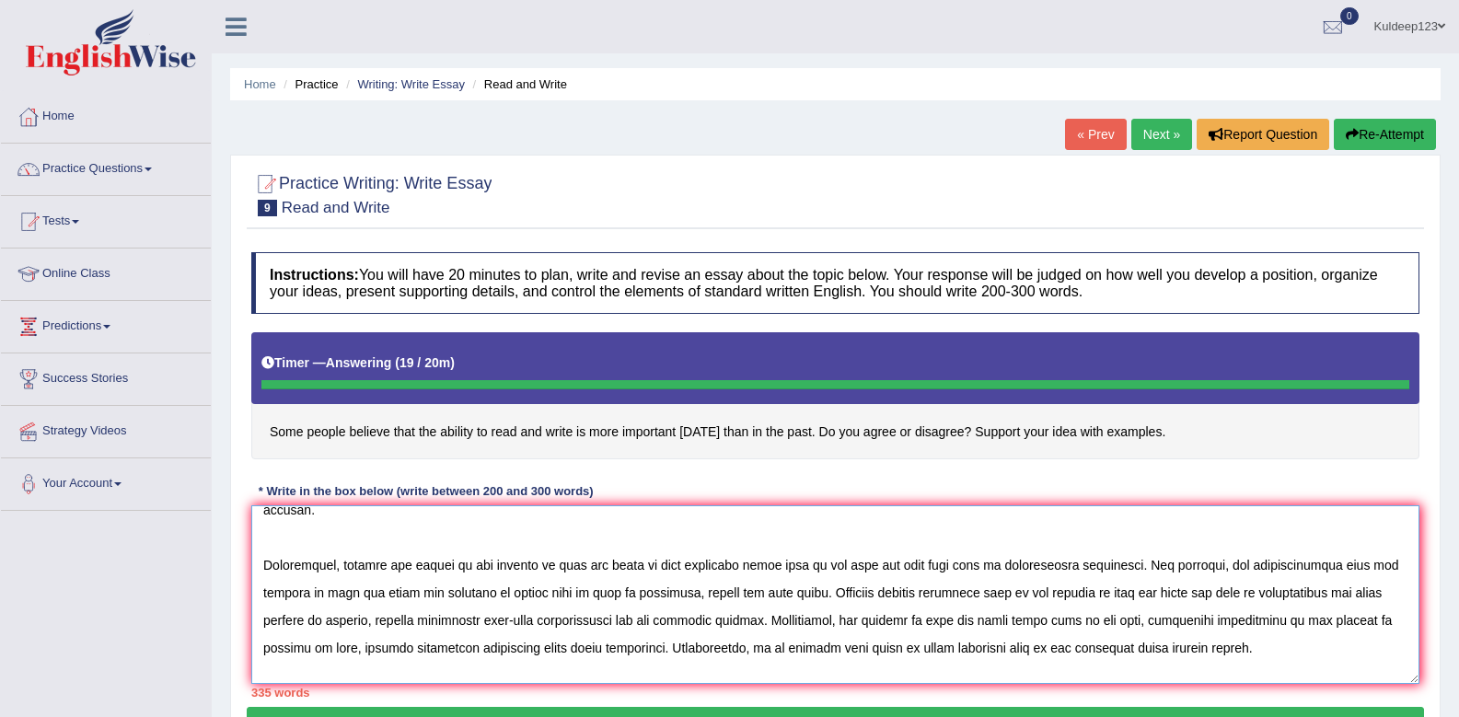
type textarea "The increasing influence of some people believe that the ability to read and wr…"
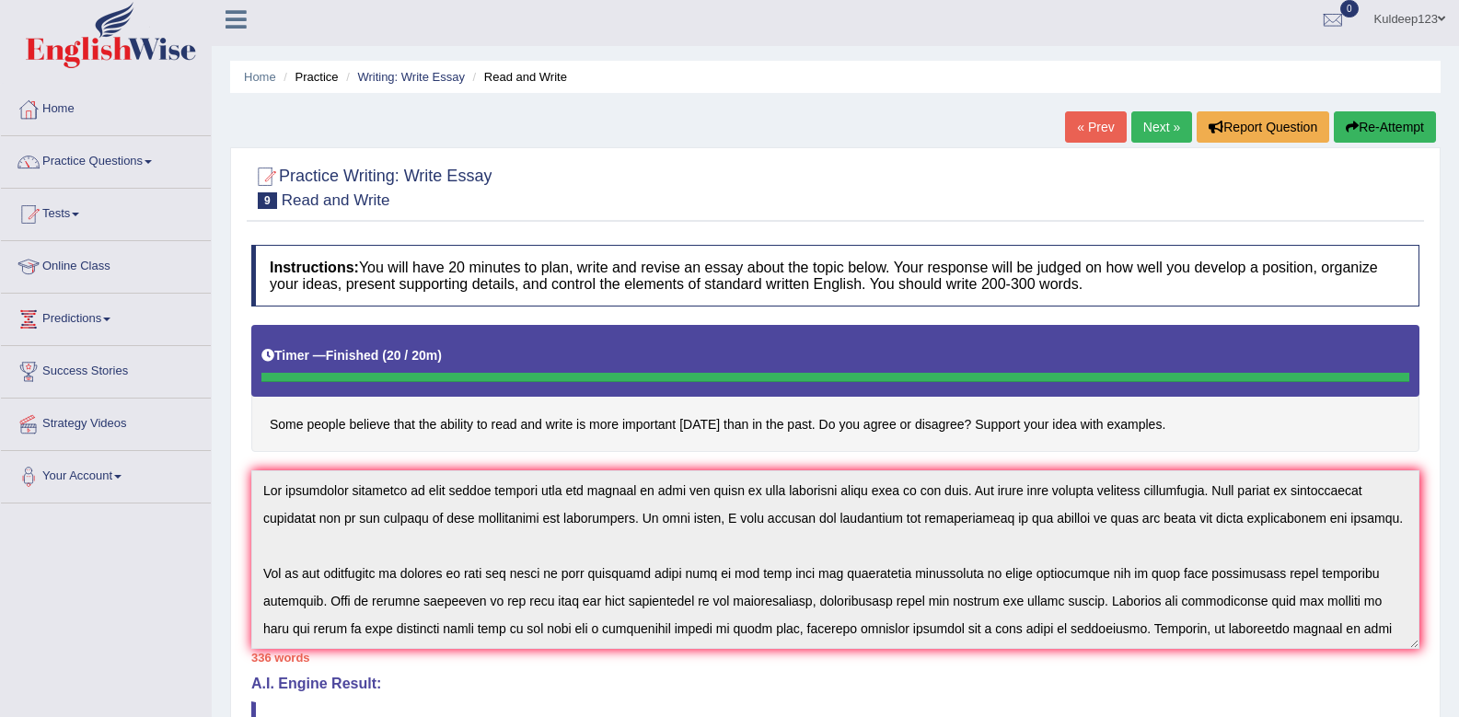
scroll to position [0, 0]
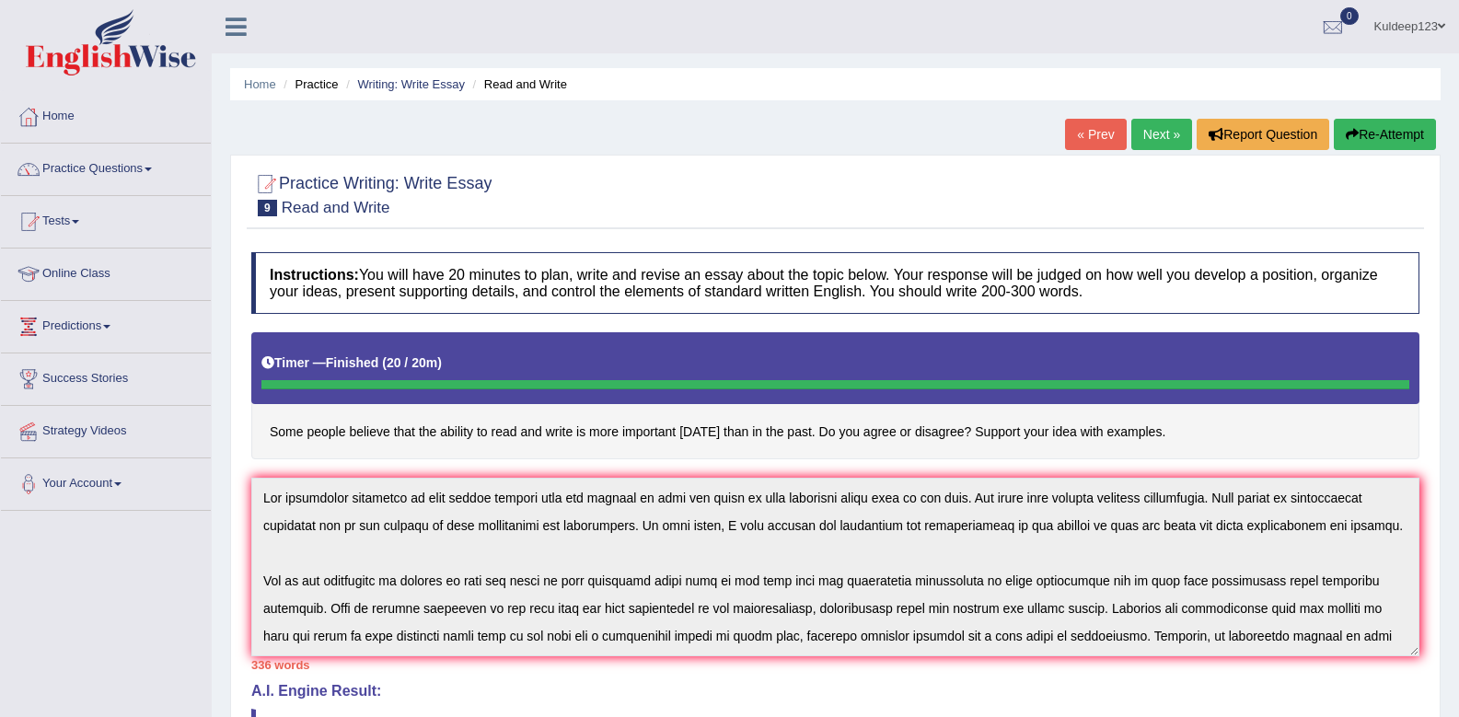
click at [1160, 134] on link "Next »" at bounding box center [1162, 134] width 61 height 31
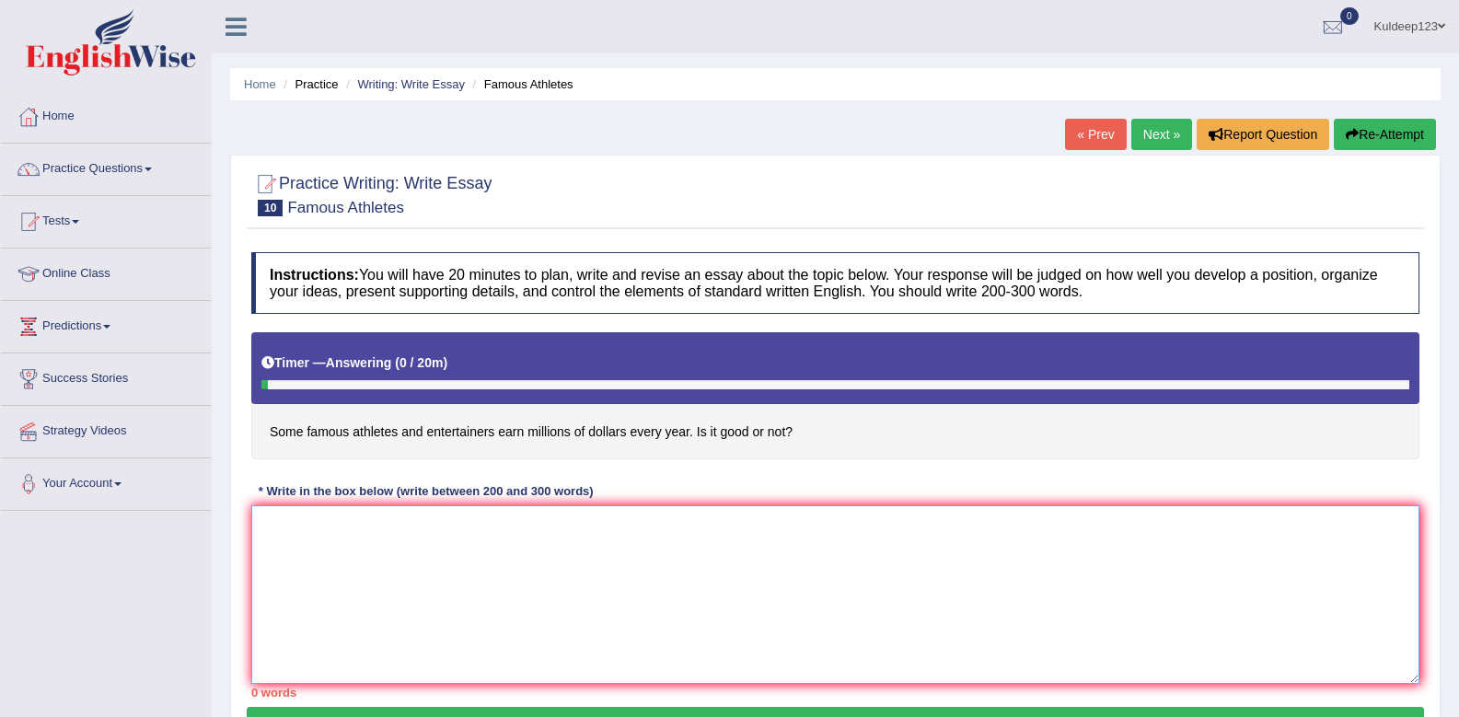
click at [286, 572] on textarea at bounding box center [835, 594] width 1168 height 179
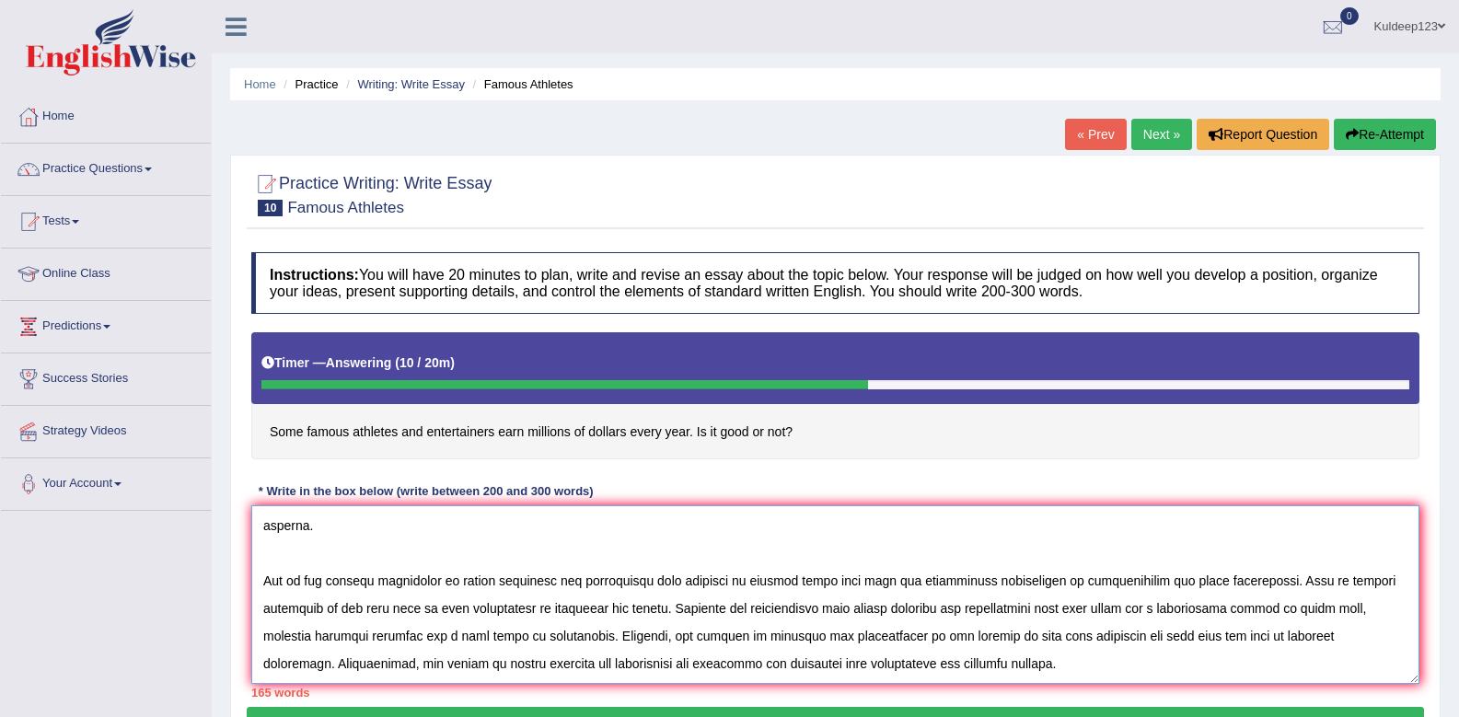
scroll to position [99, 0]
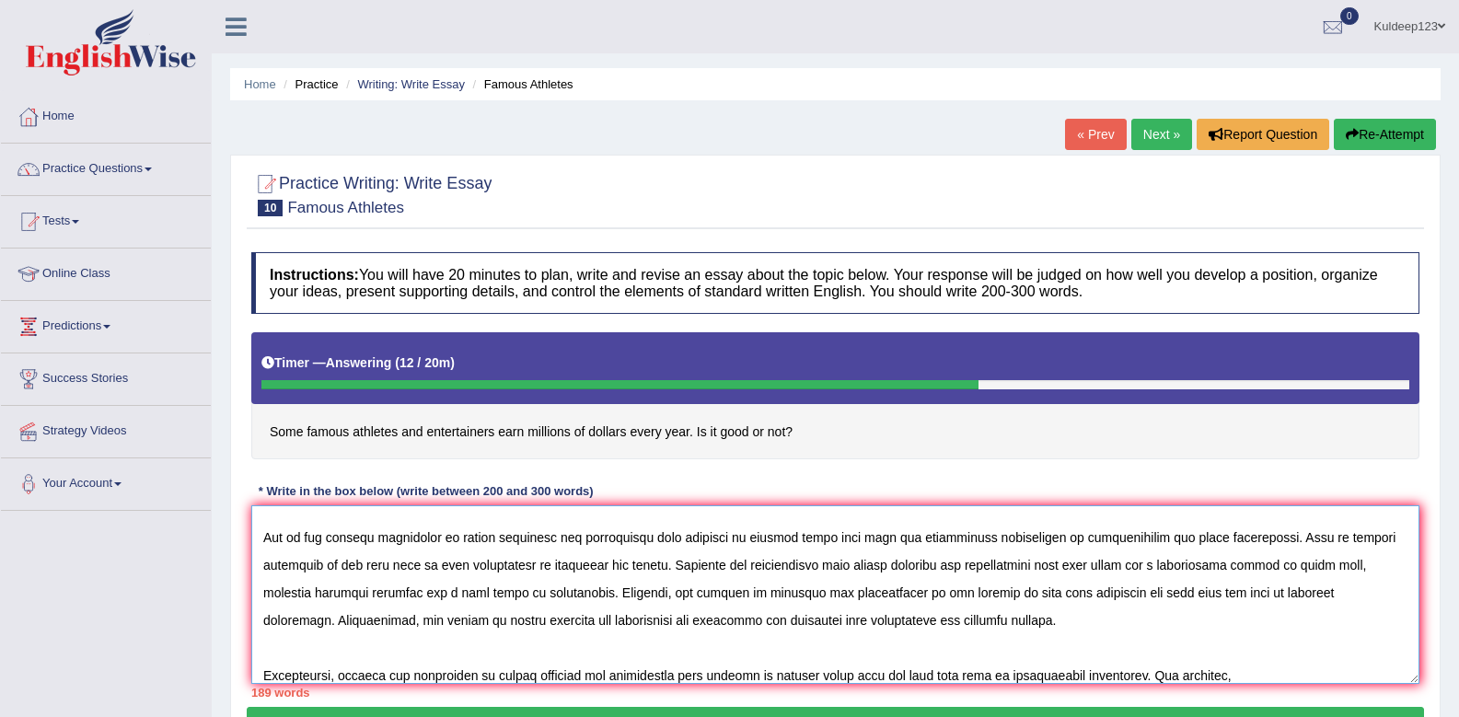
click at [1259, 656] on textarea at bounding box center [835, 594] width 1168 height 179
click at [1234, 667] on textarea at bounding box center [835, 594] width 1168 height 179
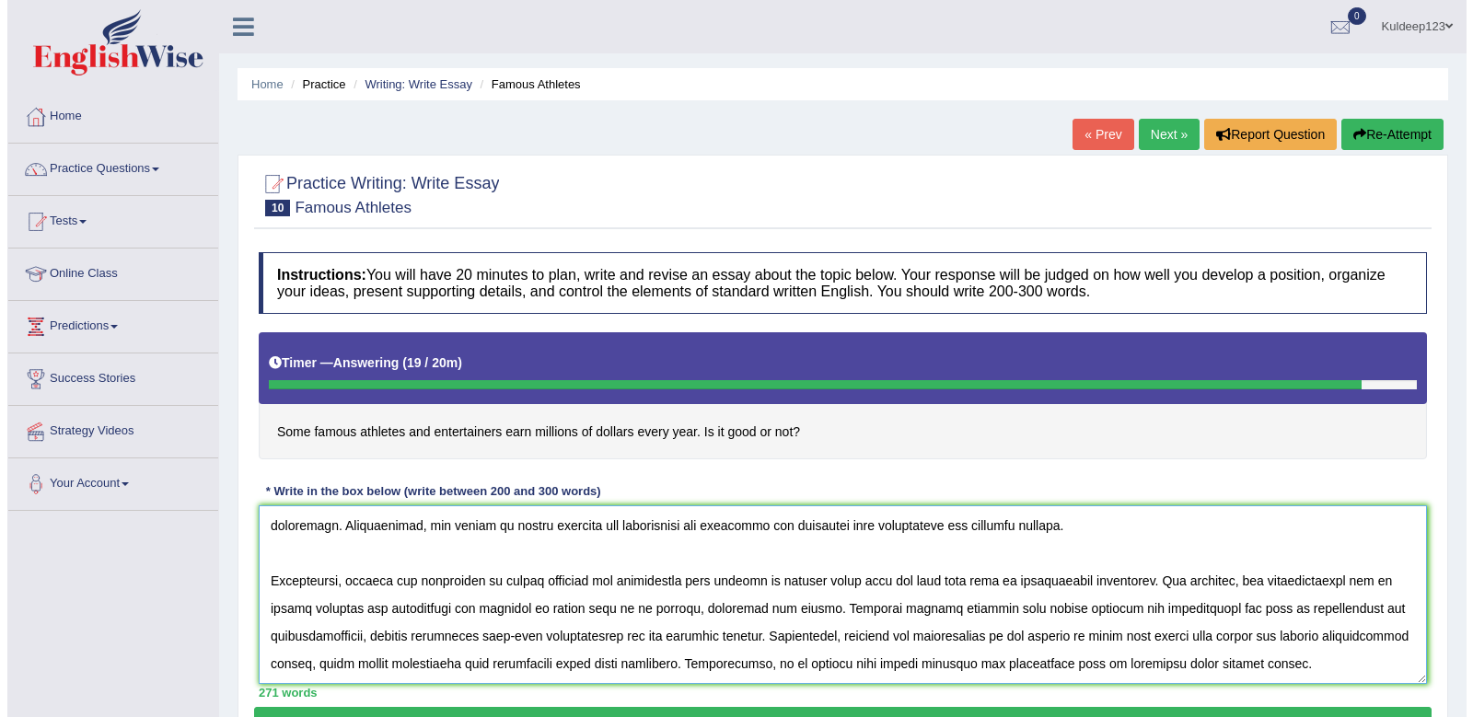
scroll to position [237, 0]
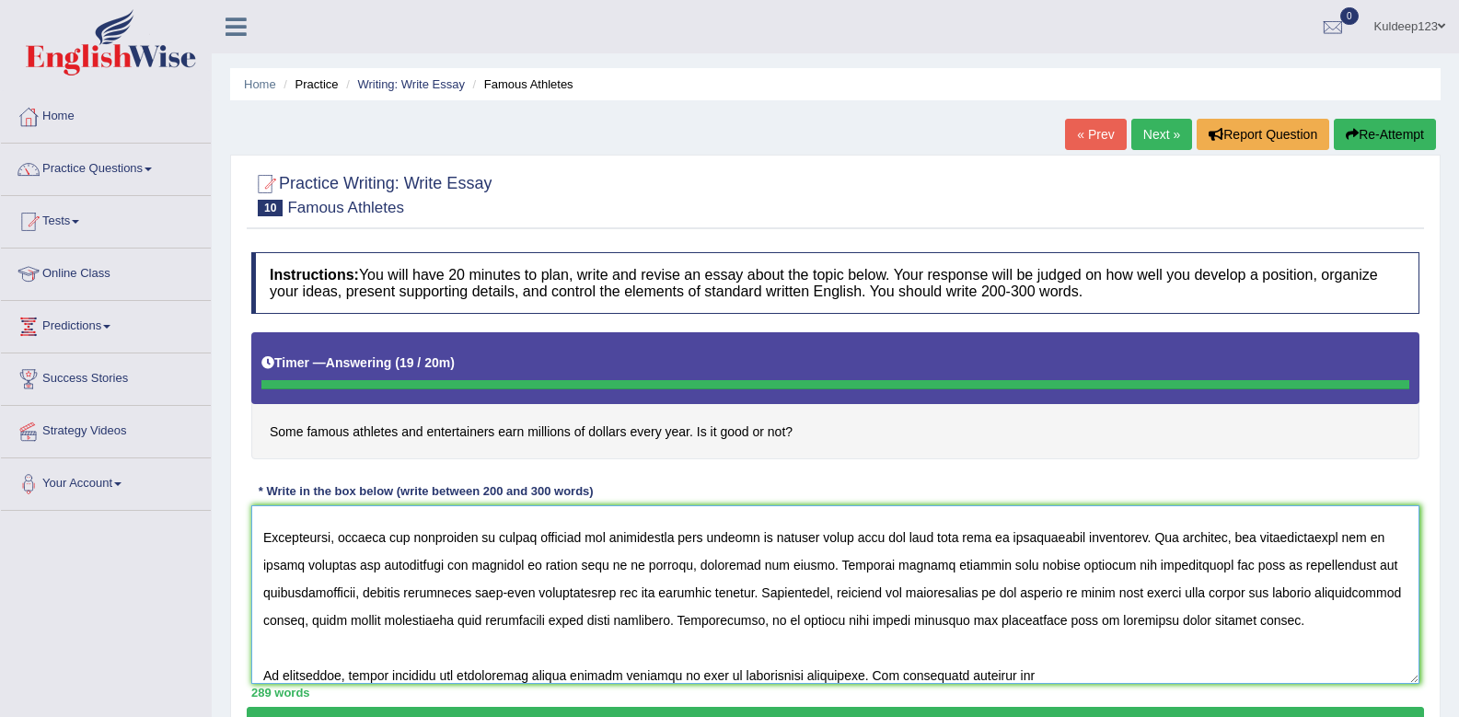
type textarea "The increasing influence of some famous athletes and entertainers ear millions …"
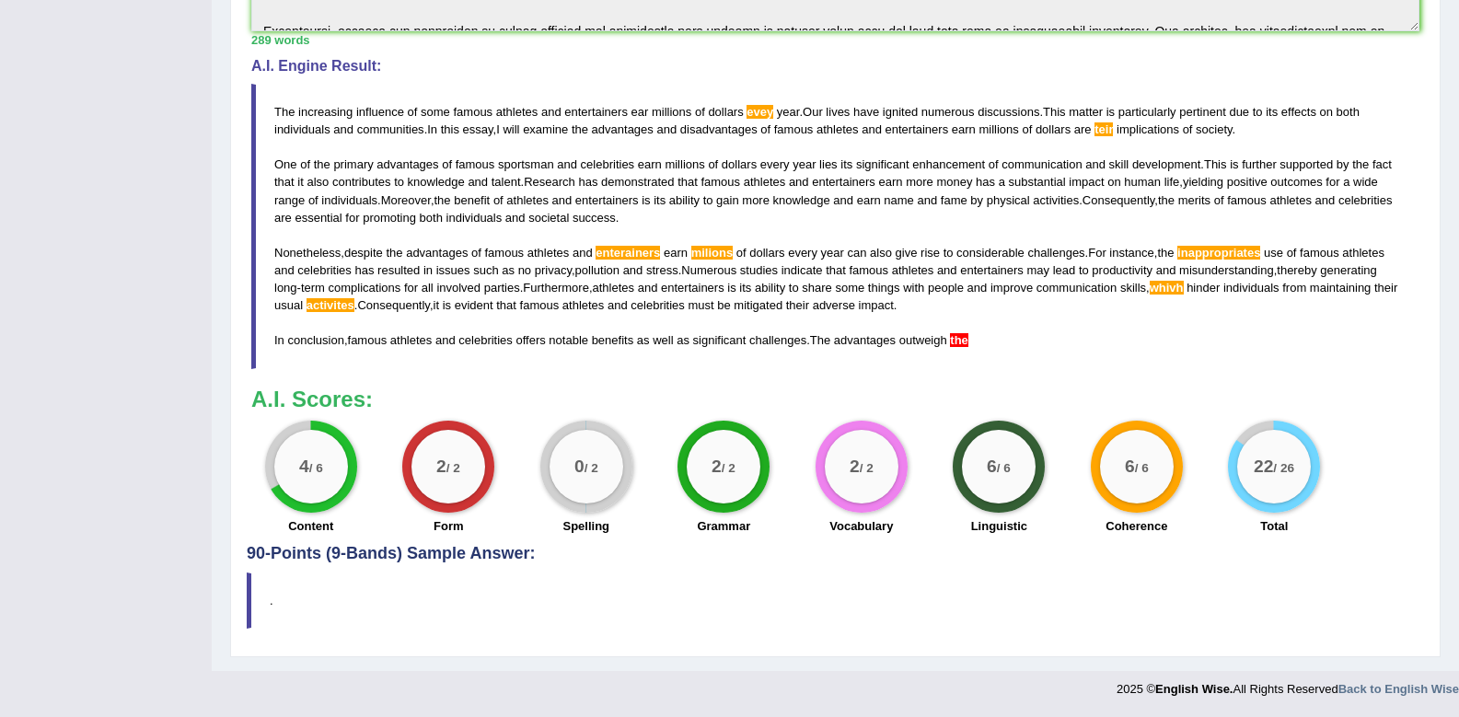
scroll to position [64, 0]
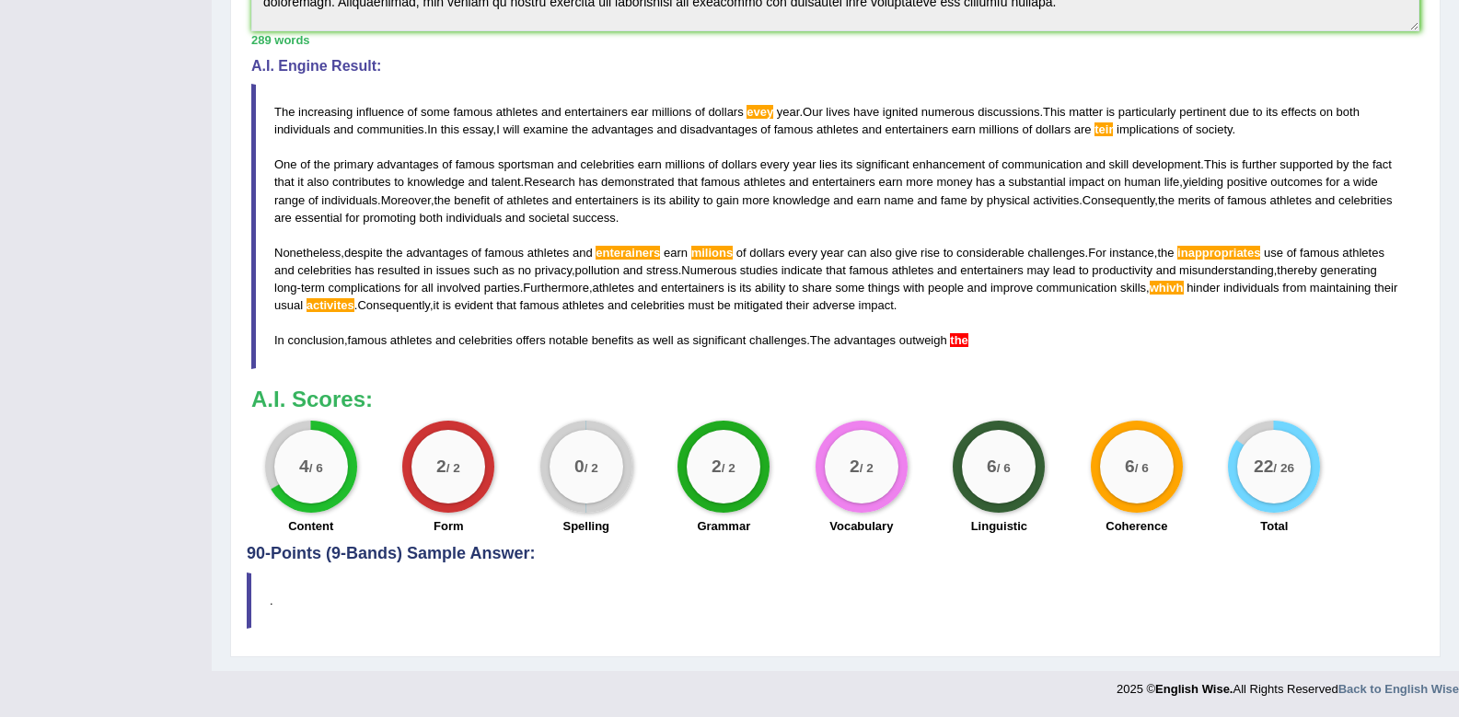
click at [804, 78] on div "A.I. Engine Result: The increasing influence of some famous athletes and entert…" at bounding box center [835, 213] width 1168 height 310
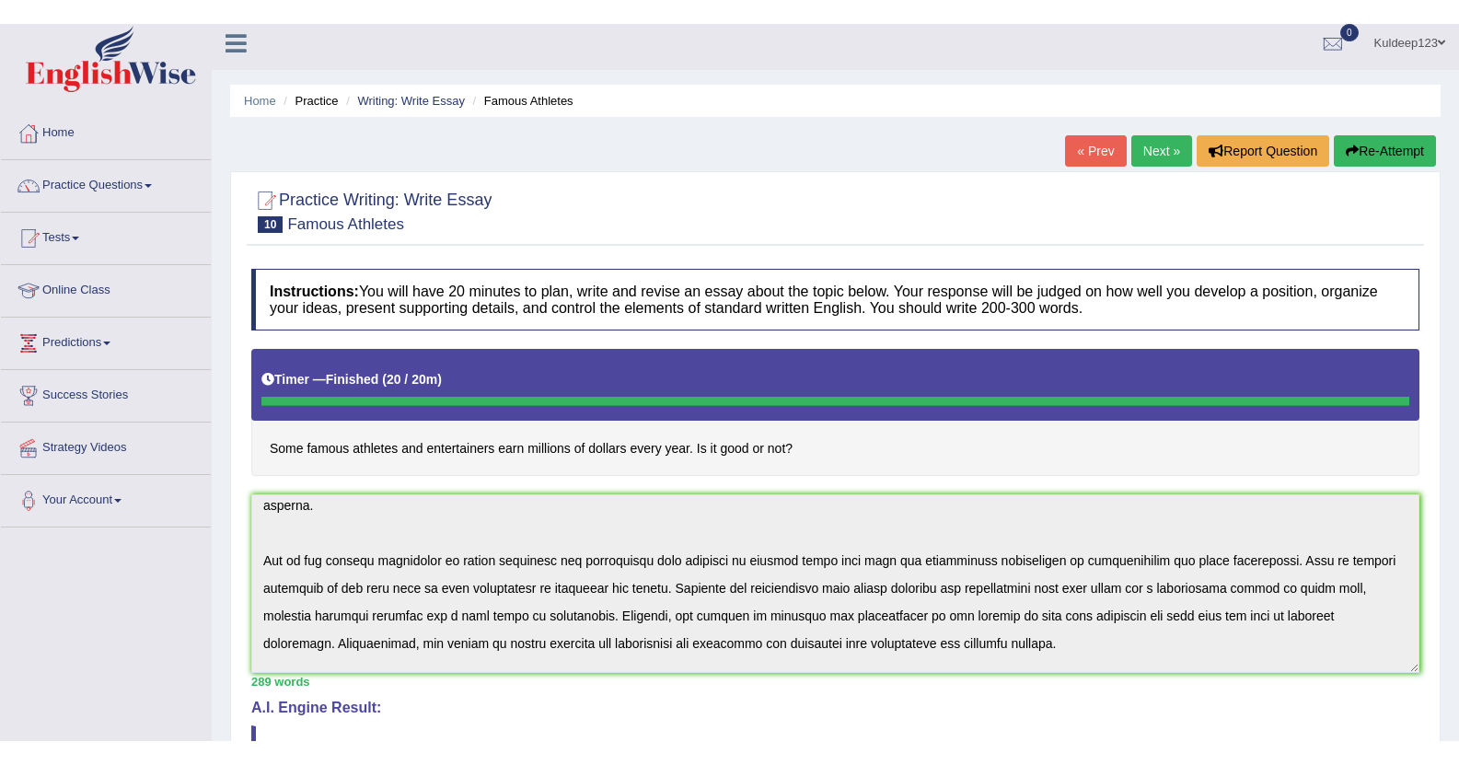
scroll to position [0, 0]
